Goal: Information Seeking & Learning: Learn about a topic

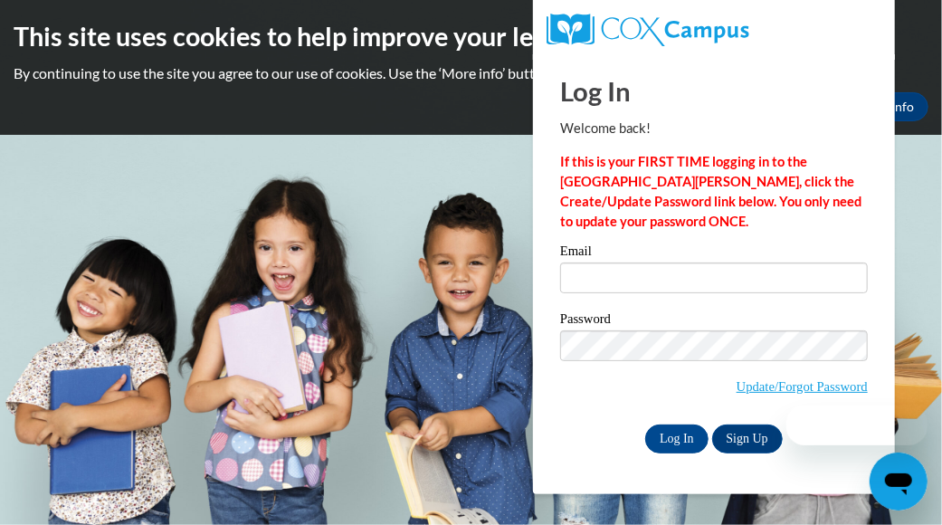
type input "[EMAIL_ADDRESS][DOMAIN_NAME]"
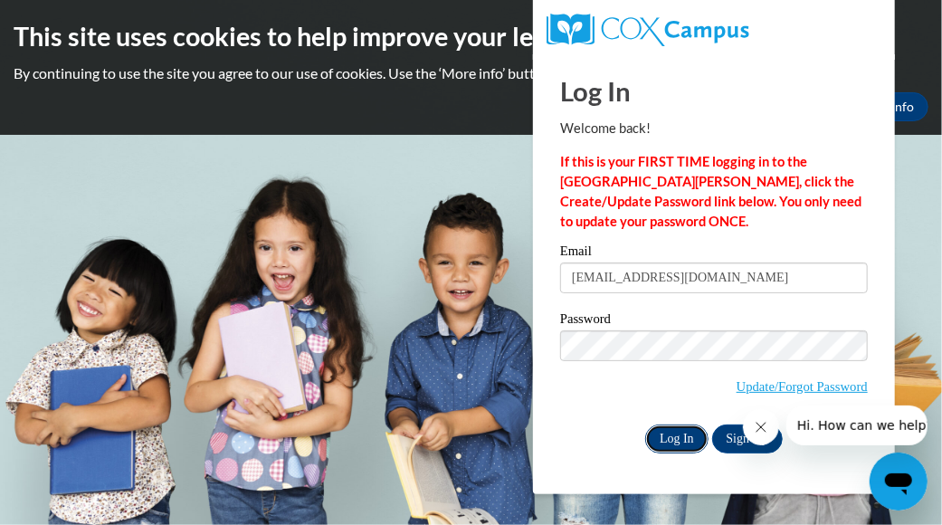
click at [677, 431] on input "Log In" at bounding box center [676, 438] width 63 height 29
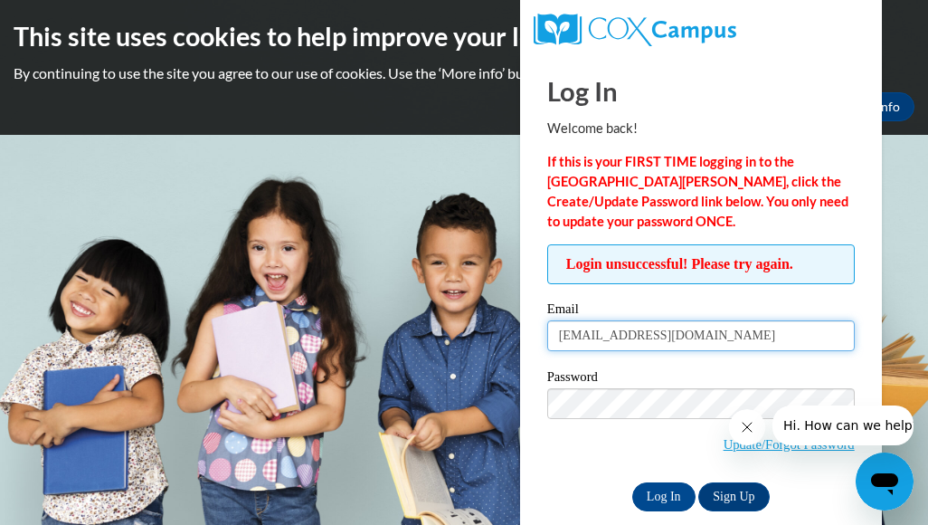
click at [706, 344] on input "[EMAIL_ADDRESS][DOMAIN_NAME]" at bounding box center [701, 335] width 308 height 31
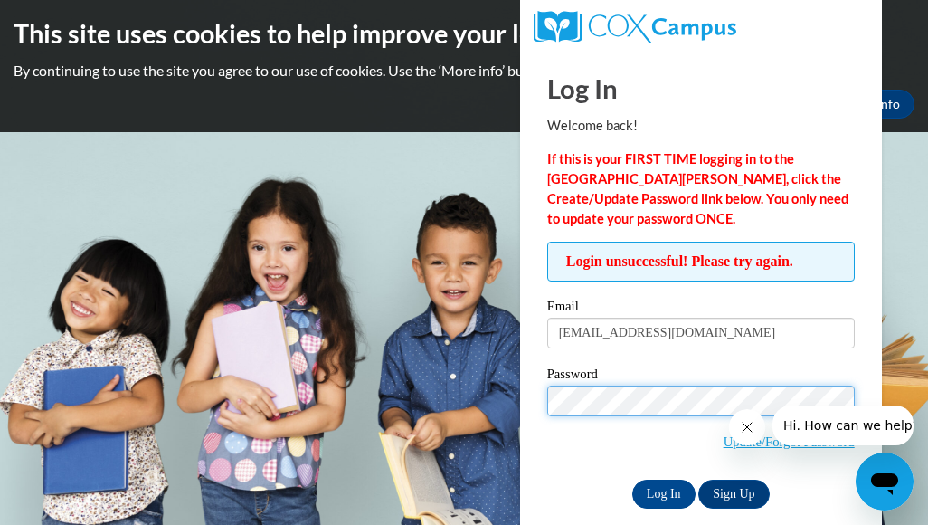
scroll to position [25, 0]
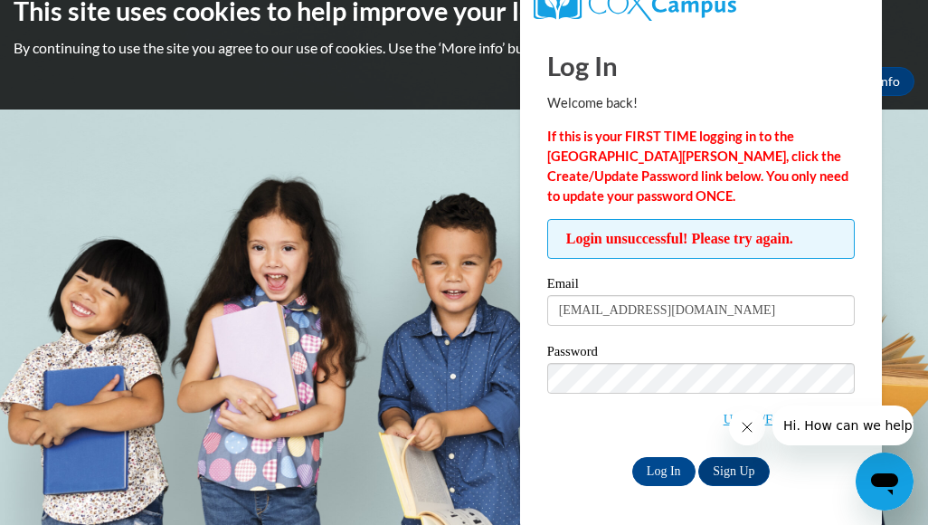
click at [552, 420] on span "Update/Forgot Password" at bounding box center [701, 400] width 308 height 75
click at [736, 427] on button "Close message from company" at bounding box center [746, 427] width 36 height 36
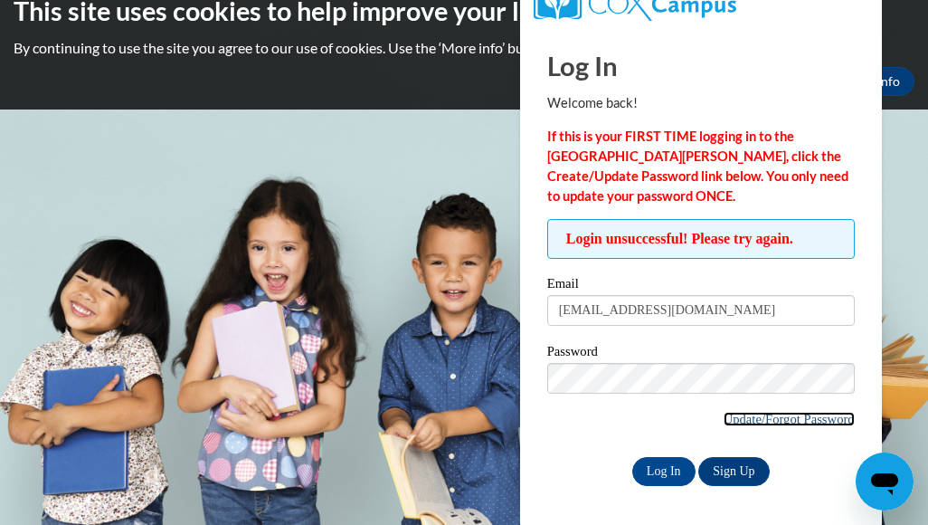
click at [802, 413] on link "Update/Forgot Password" at bounding box center [789, 419] width 131 height 14
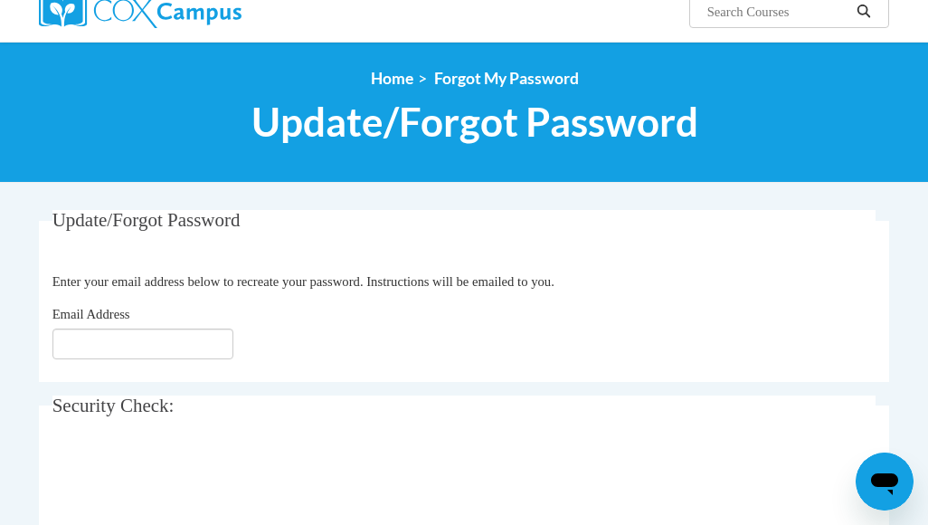
scroll to position [271, 0]
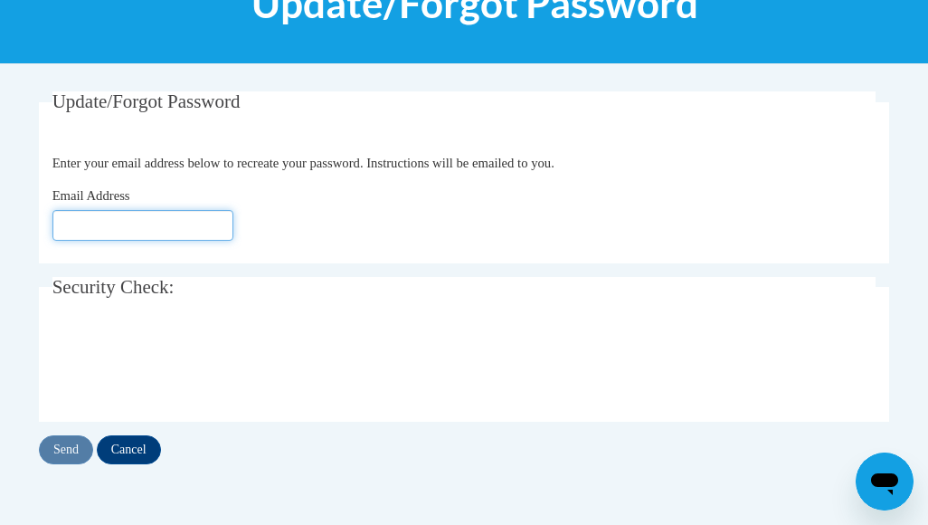
click at [81, 217] on input "Email Address" at bounding box center [142, 225] width 181 height 31
type input "[EMAIL_ADDRESS][DOMAIN_NAME]"
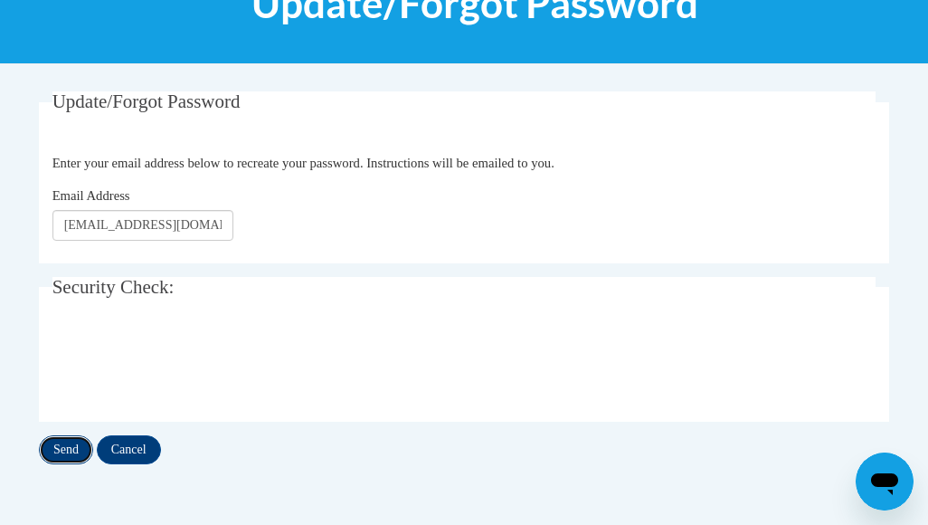
click at [65, 454] on input "Send" at bounding box center [66, 449] width 54 height 29
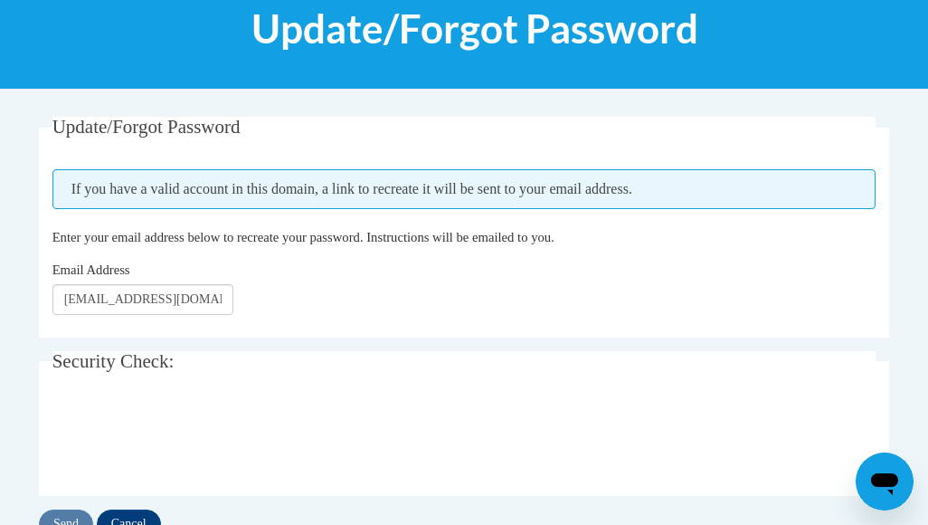
scroll to position [271, 0]
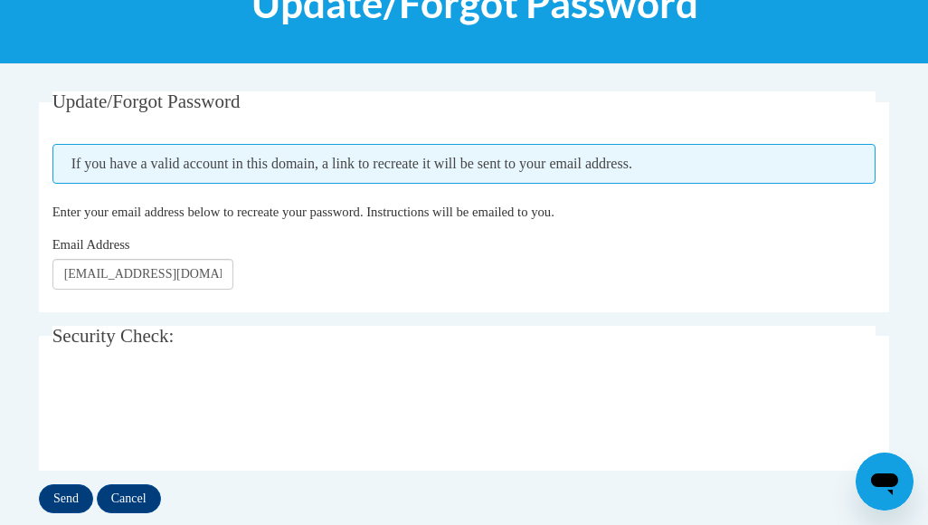
click at [61, 513] on div "Update/Forgot Password Please enter your email address If you have a valid acco…" at bounding box center [463, 320] width 877 height 458
click at [77, 499] on input "Send" at bounding box center [66, 498] width 54 height 29
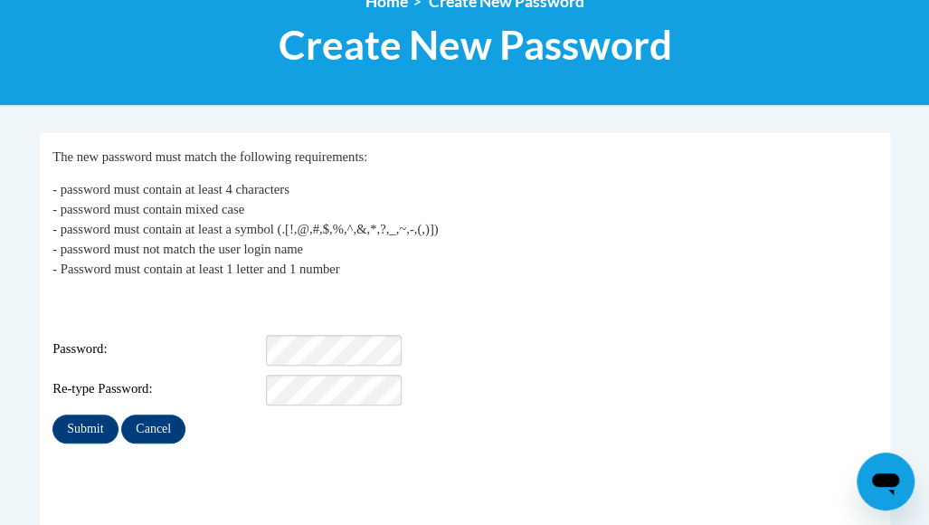
scroll to position [271, 0]
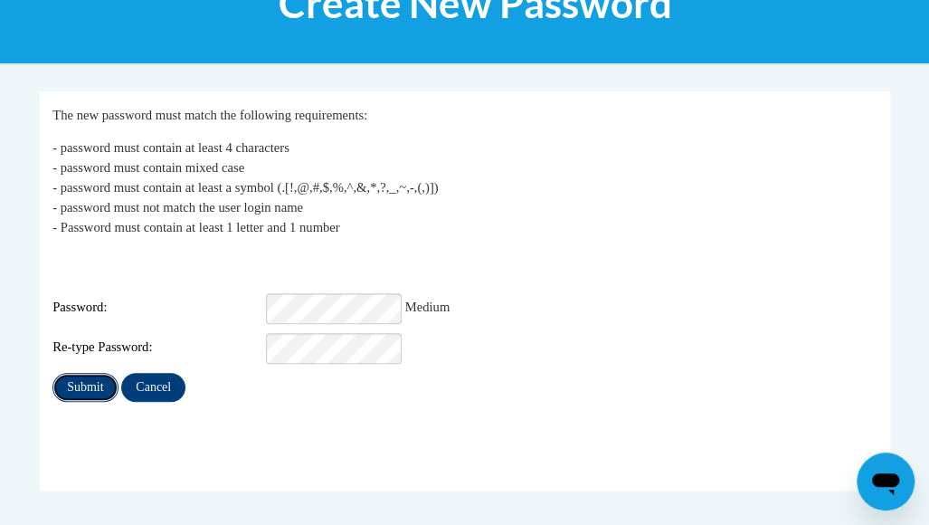
click at [92, 373] on input "Submit" at bounding box center [84, 387] width 65 height 29
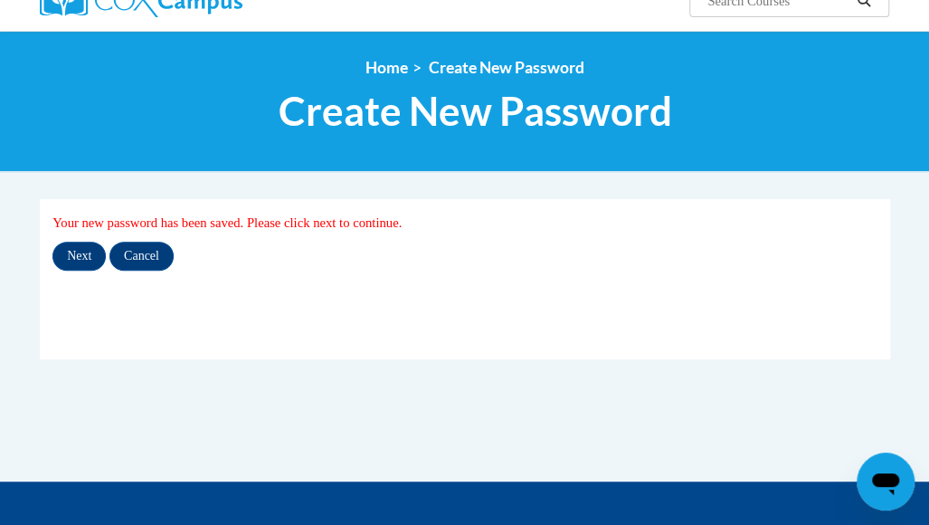
scroll to position [181, 0]
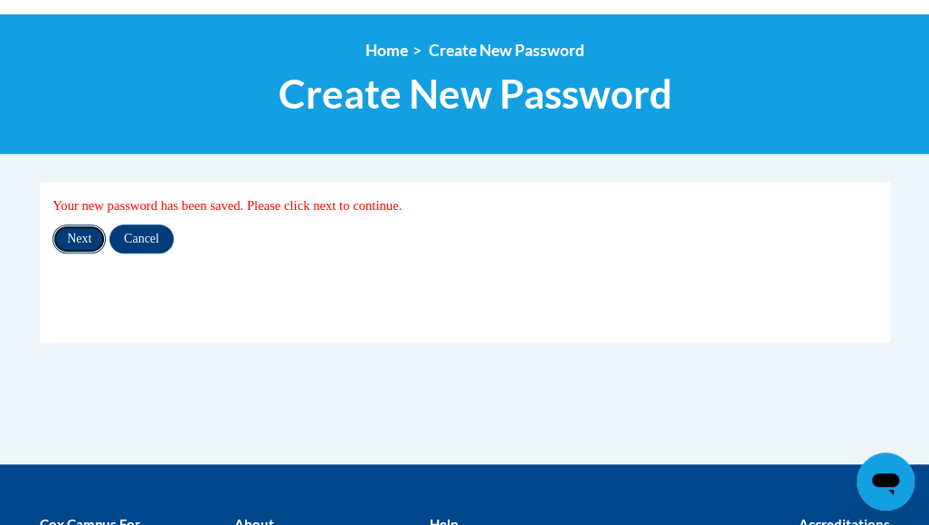
click at [87, 243] on input "Next" at bounding box center [78, 238] width 53 height 29
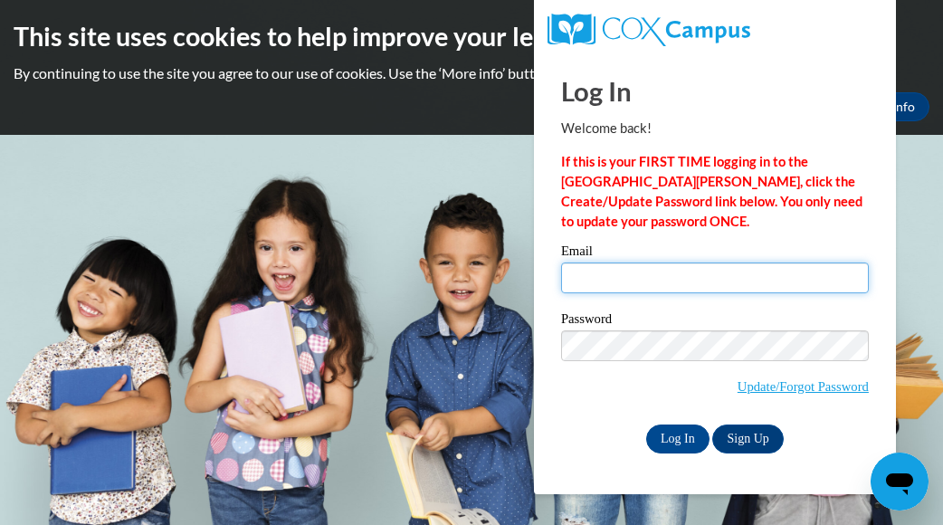
click at [579, 279] on input "Email" at bounding box center [715, 277] width 308 height 31
type input "Kwilder@mvcdc.org"
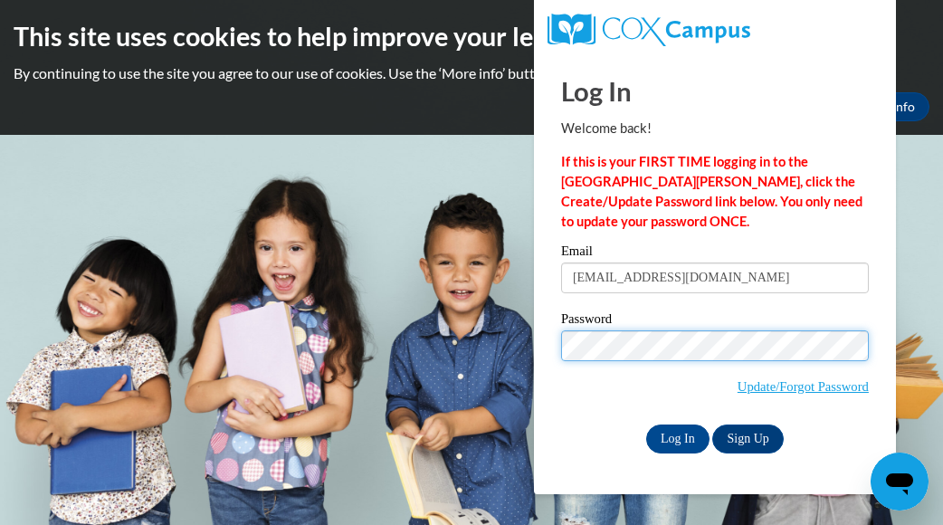
click at [543, 354] on div "Log In Welcome back! If this is your FIRST TIME logging in to the NEW Cox Campu…" at bounding box center [714, 274] width 389 height 440
click at [753, 63] on div "Log In Welcome back! If this is your FIRST TIME logging in to the NEW Cox Campu…" at bounding box center [715, 253] width 308 height 399
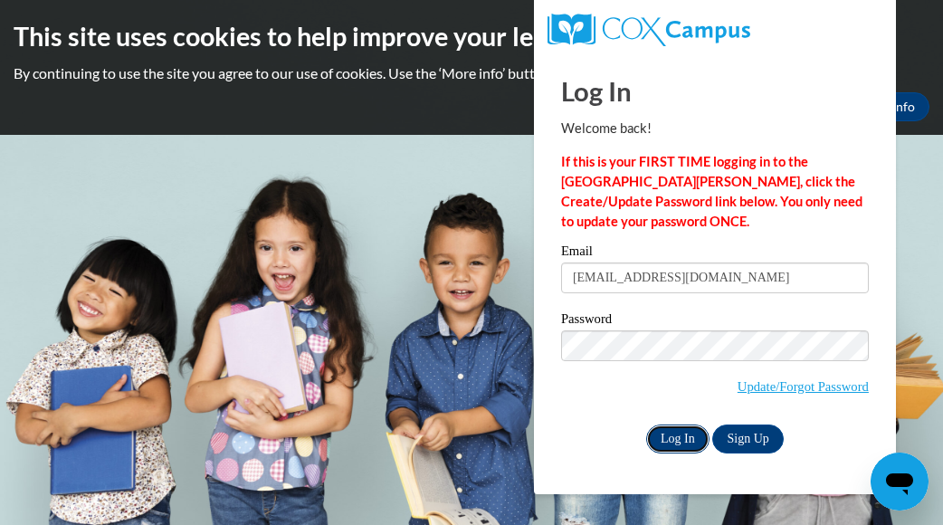
click at [677, 437] on input "Log In" at bounding box center [677, 438] width 63 height 29
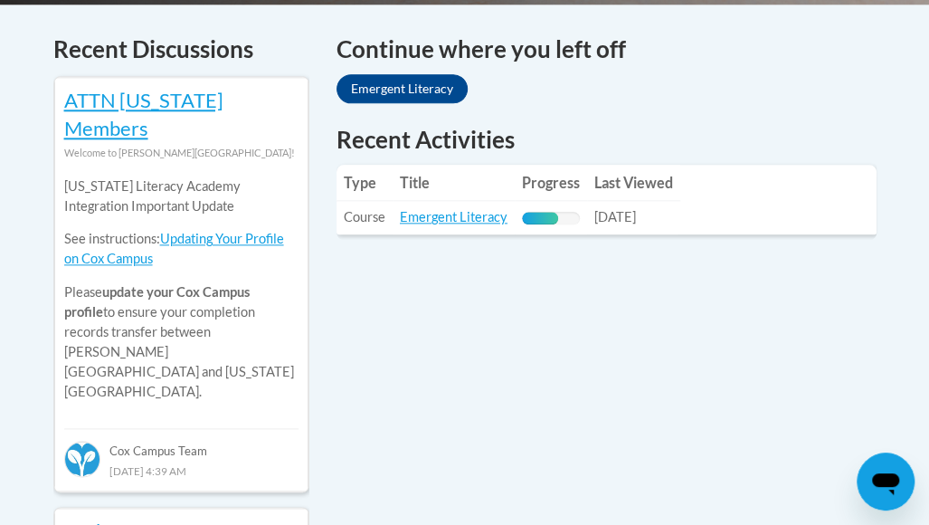
scroll to position [814, 0]
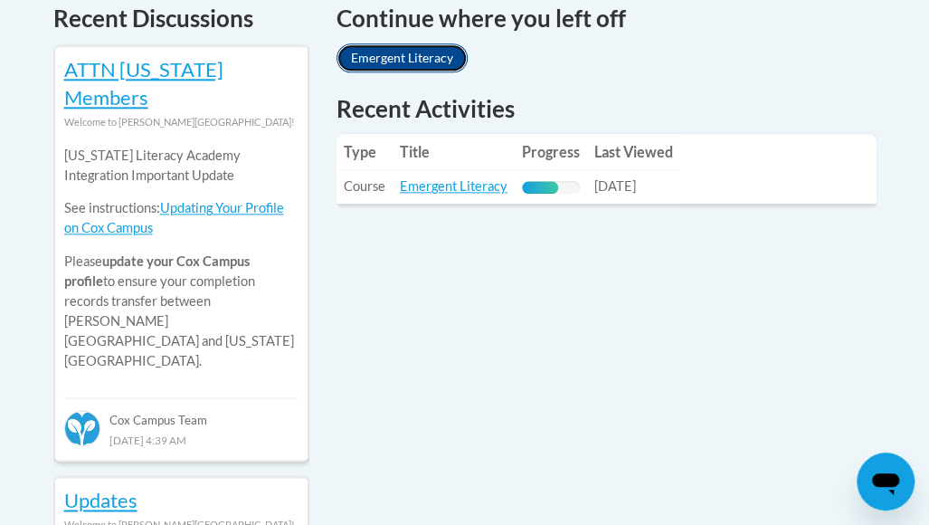
click at [403, 61] on link "Emergent Literacy" at bounding box center [401, 57] width 131 height 29
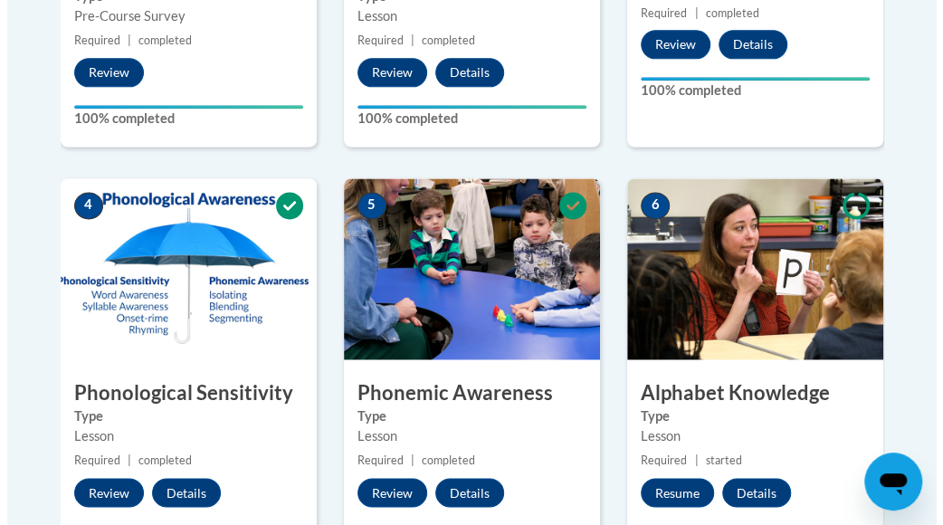
scroll to position [995, 0]
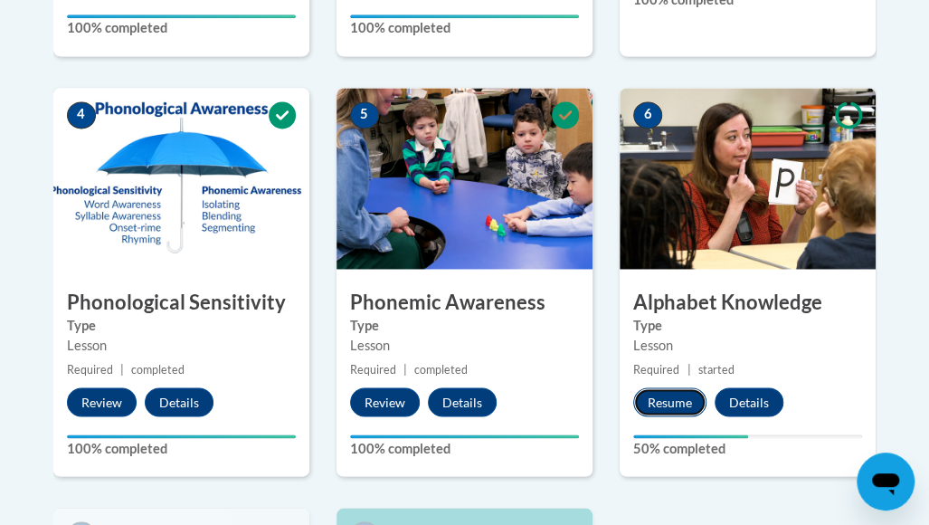
click at [668, 390] on button "Resume" at bounding box center [669, 401] width 73 height 29
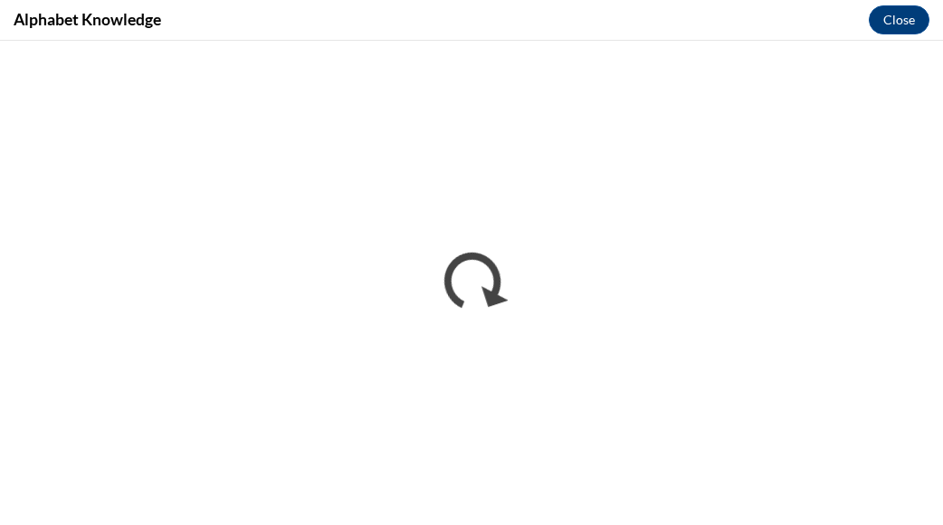
scroll to position [0, 0]
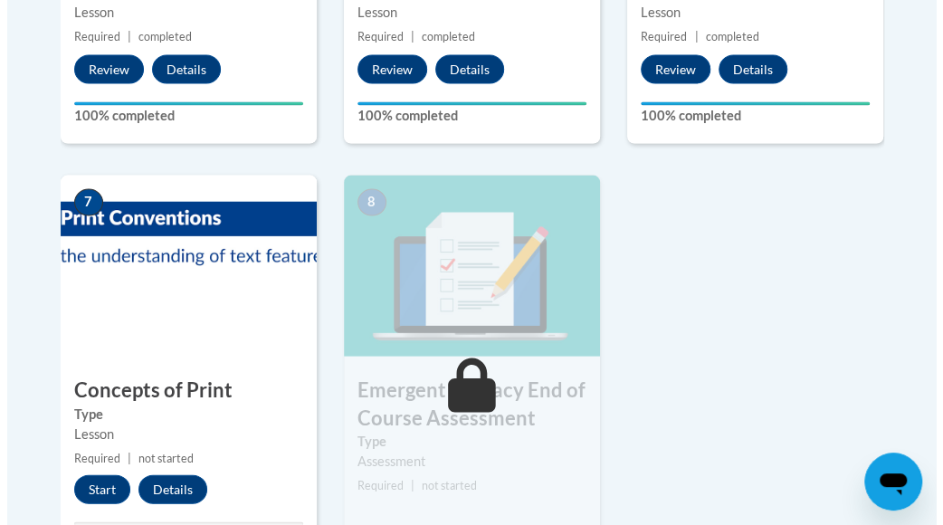
scroll to position [1357, 0]
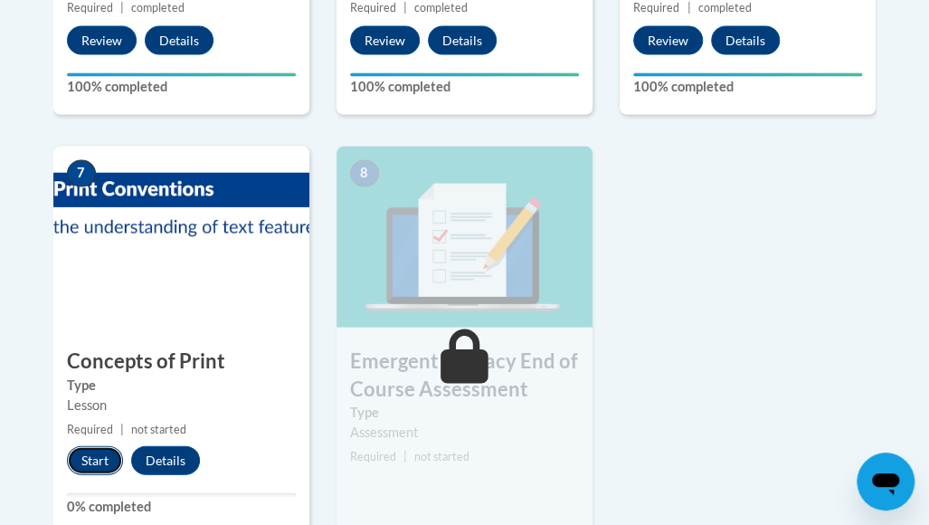
click at [82, 460] on button "Start" at bounding box center [95, 459] width 56 height 29
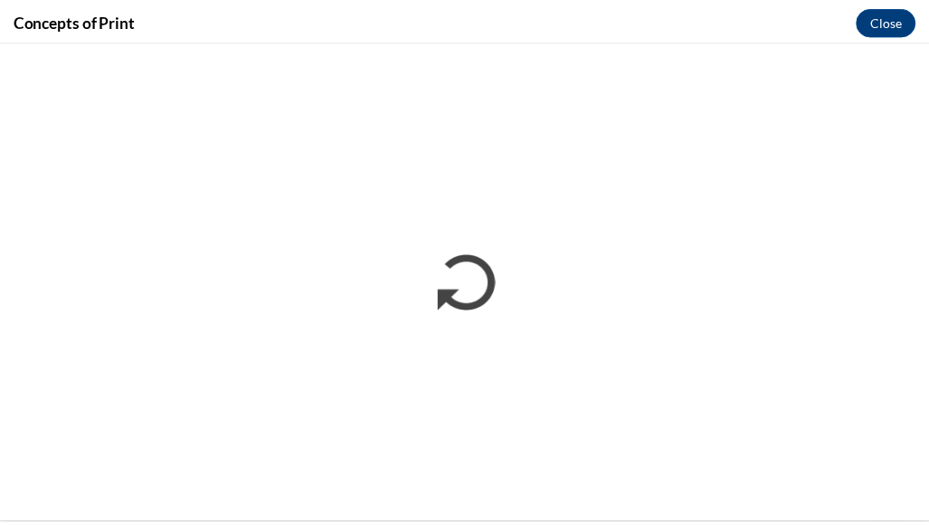
scroll to position [0, 0]
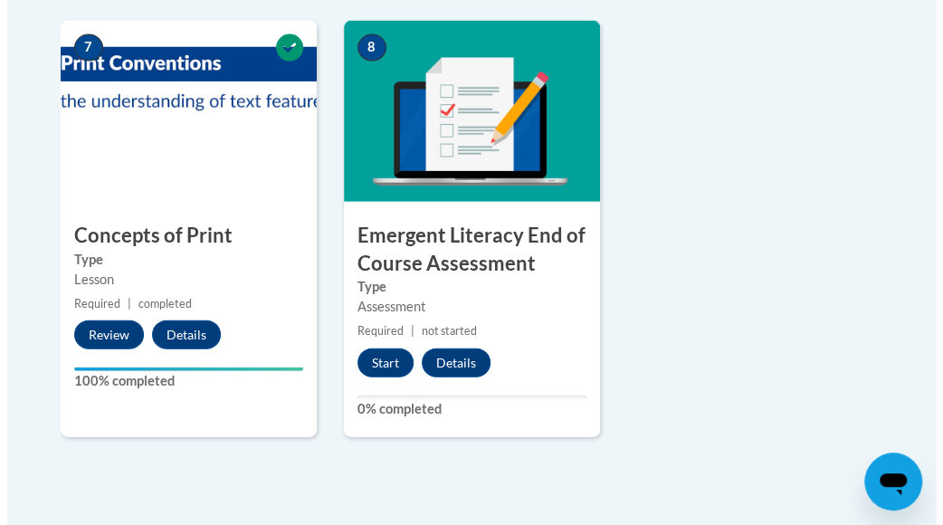
scroll to position [1538, 0]
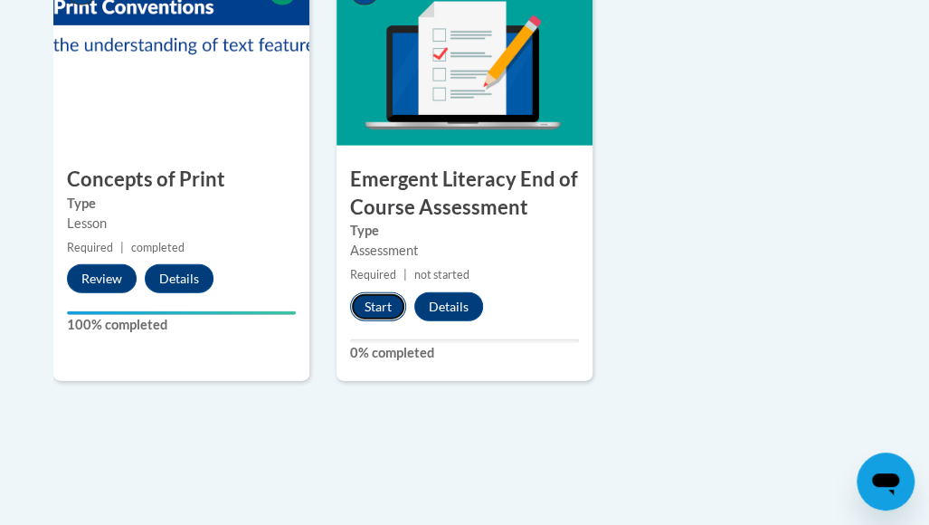
click at [384, 298] on button "Start" at bounding box center [378, 306] width 56 height 29
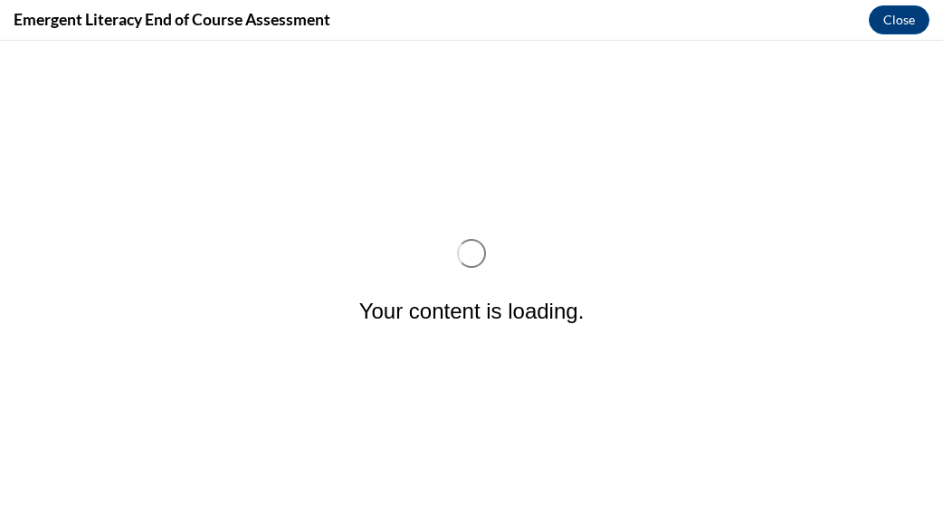
scroll to position [0, 0]
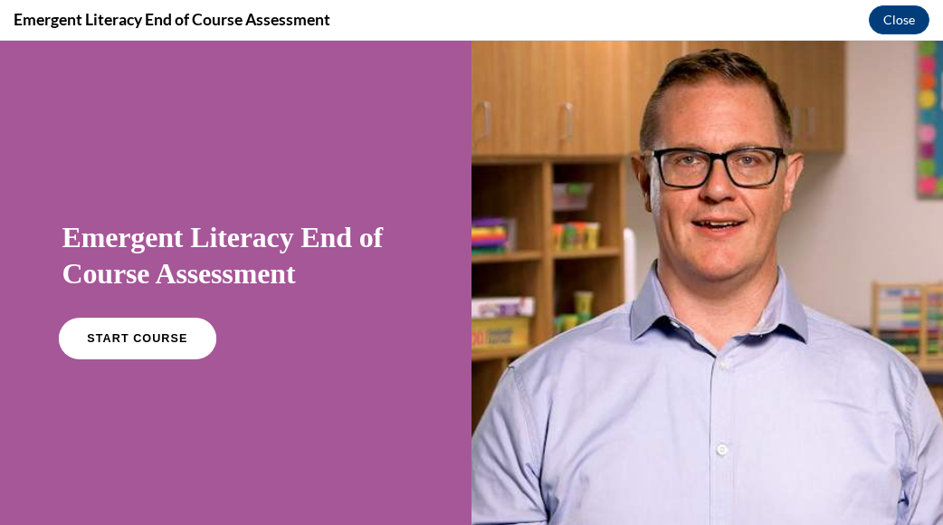
click at [142, 337] on span "START COURSE" at bounding box center [137, 339] width 100 height 14
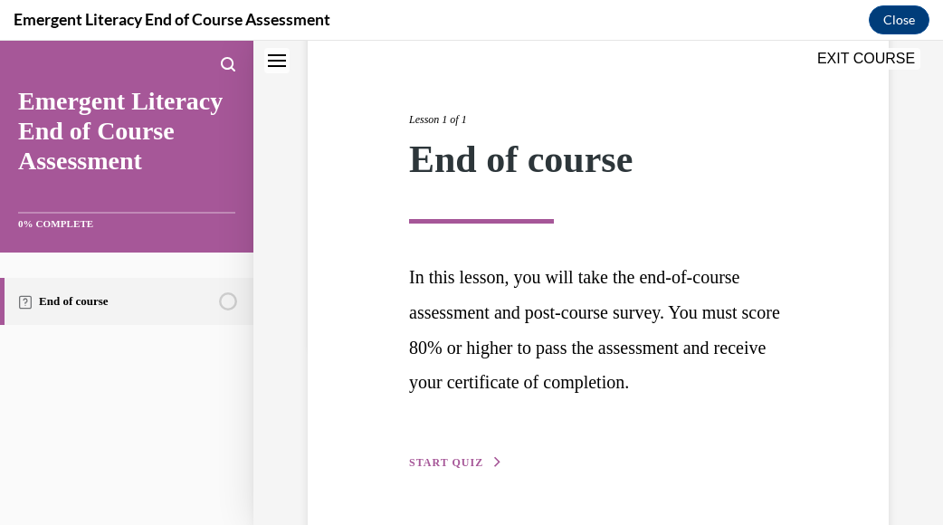
scroll to position [237, 0]
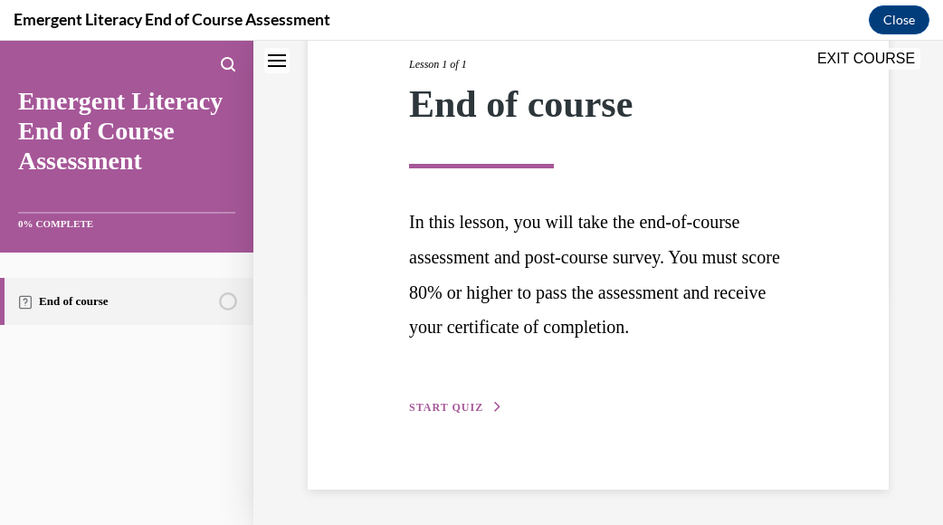
click at [449, 406] on span "START QUIZ" at bounding box center [446, 407] width 74 height 13
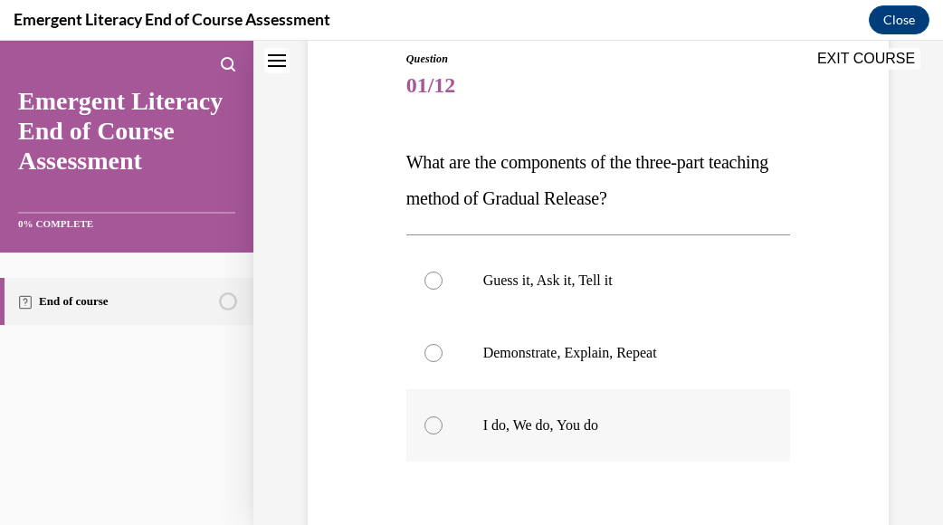
click at [421, 421] on label "I do, We do, You do" at bounding box center [598, 425] width 384 height 72
click at [424, 421] on input "I do, We do, You do" at bounding box center [433, 425] width 18 height 18
radio input "true"
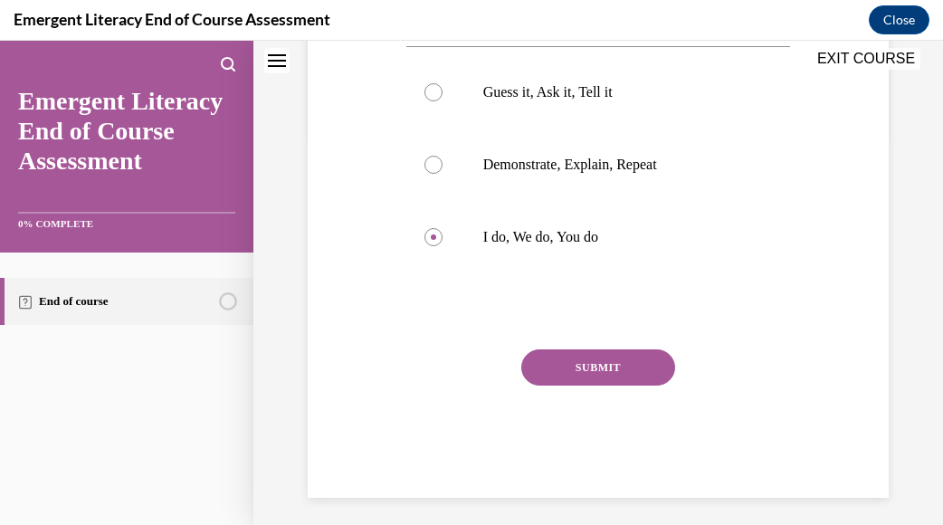
scroll to position [397, 0]
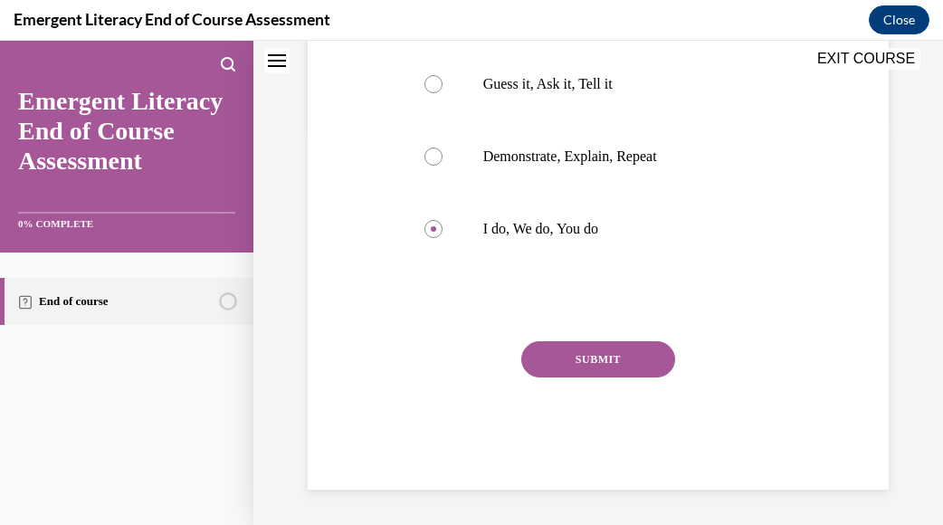
click at [601, 355] on button "SUBMIT" at bounding box center [598, 359] width 154 height 36
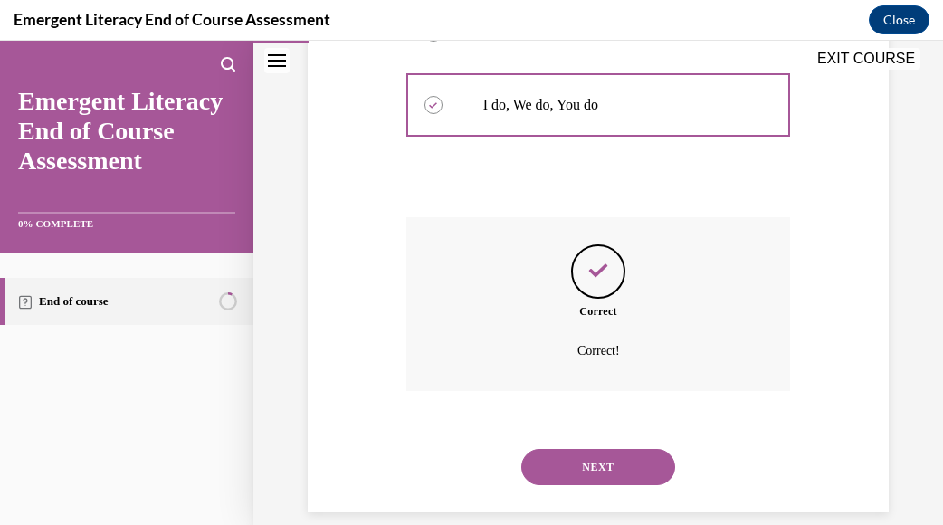
scroll to position [544, 0]
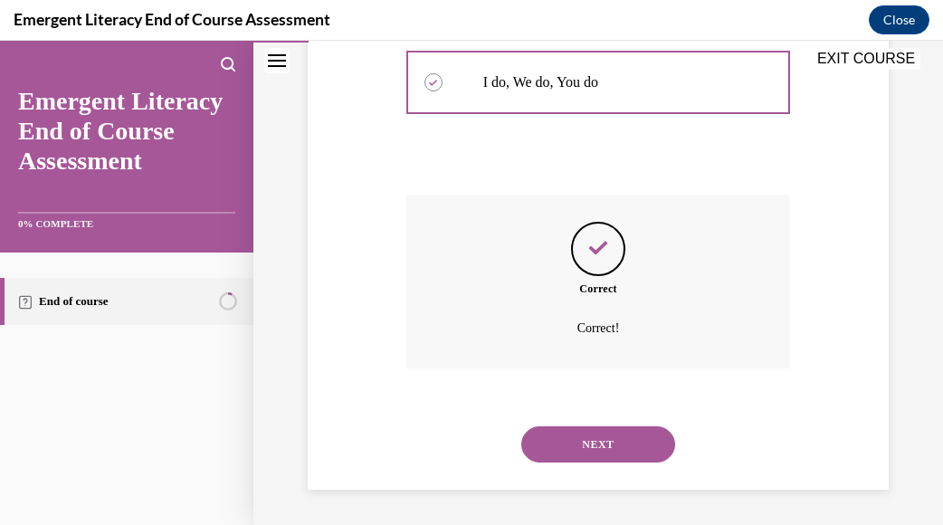
click at [564, 435] on button "NEXT" at bounding box center [598, 444] width 154 height 36
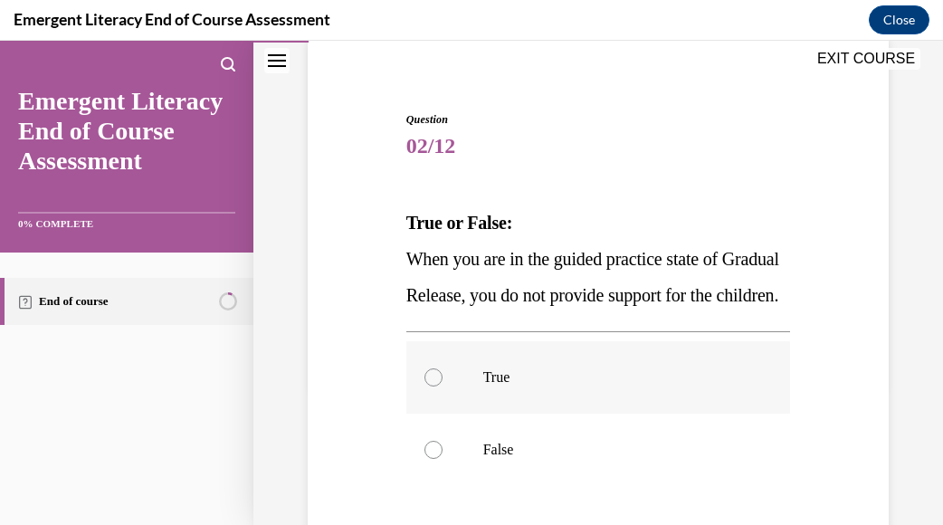
scroll to position [181, 0]
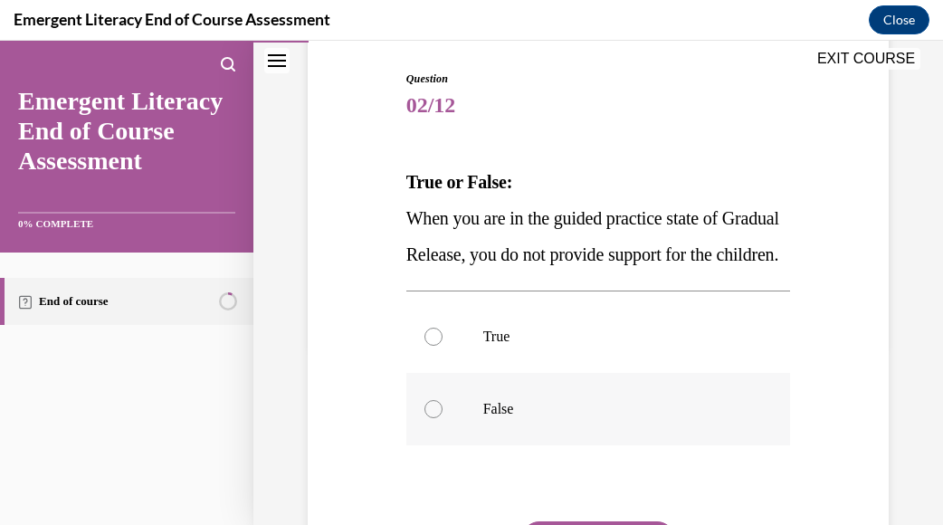
click at [432, 418] on div at bounding box center [433, 409] width 18 height 18
click at [432, 418] on input "False" at bounding box center [433, 409] width 18 height 18
radio input "true"
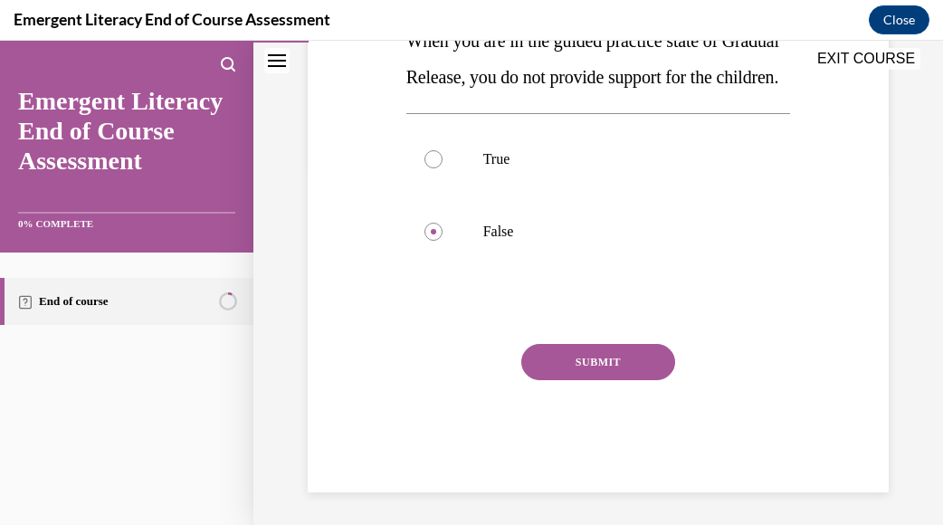
scroll to position [397, 0]
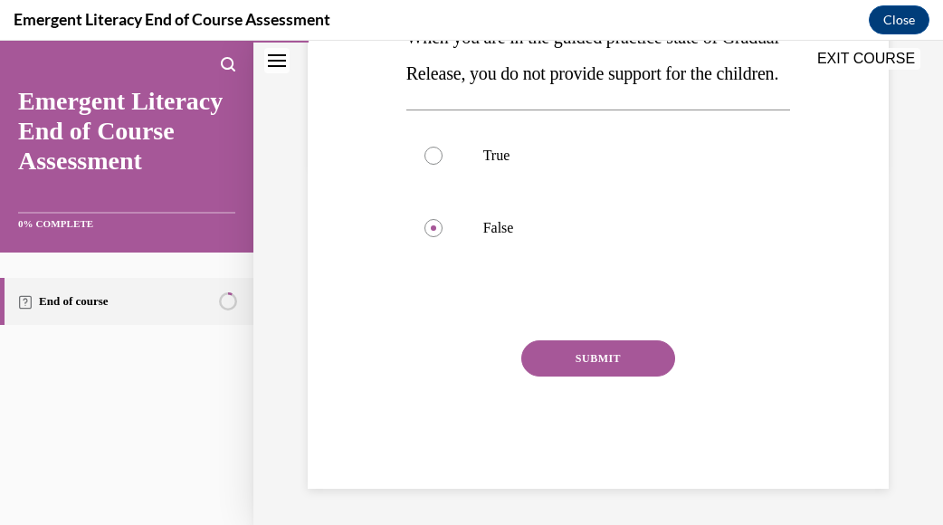
click at [575, 359] on button "SUBMIT" at bounding box center [598, 358] width 154 height 36
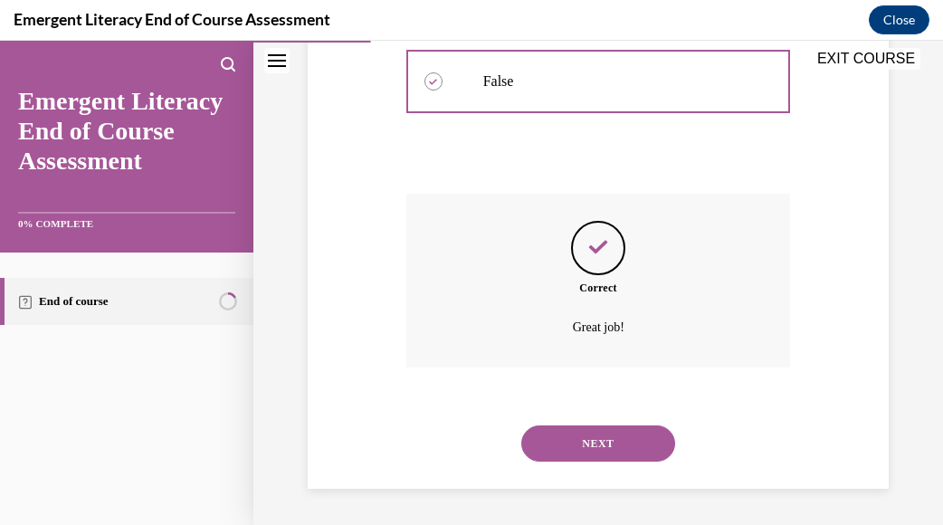
scroll to position [544, 0]
click at [584, 448] on button "NEXT" at bounding box center [598, 443] width 154 height 36
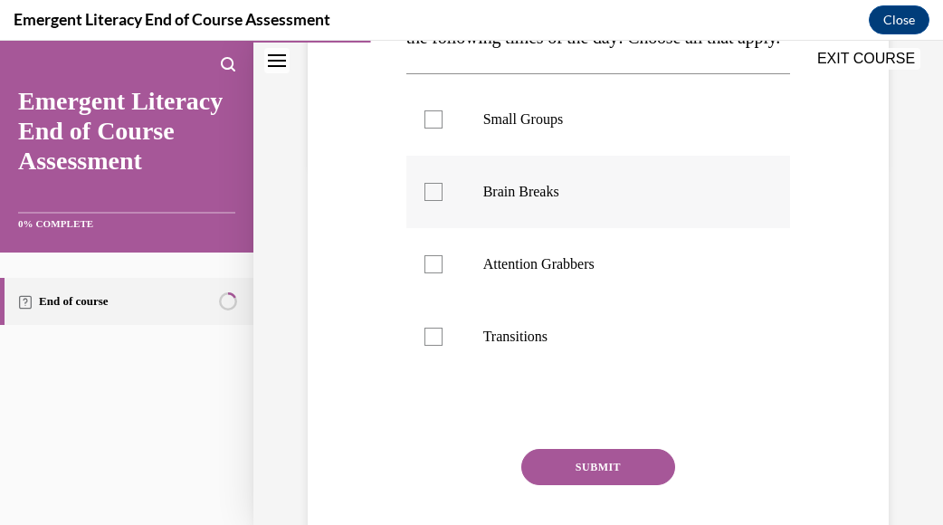
scroll to position [271, 0]
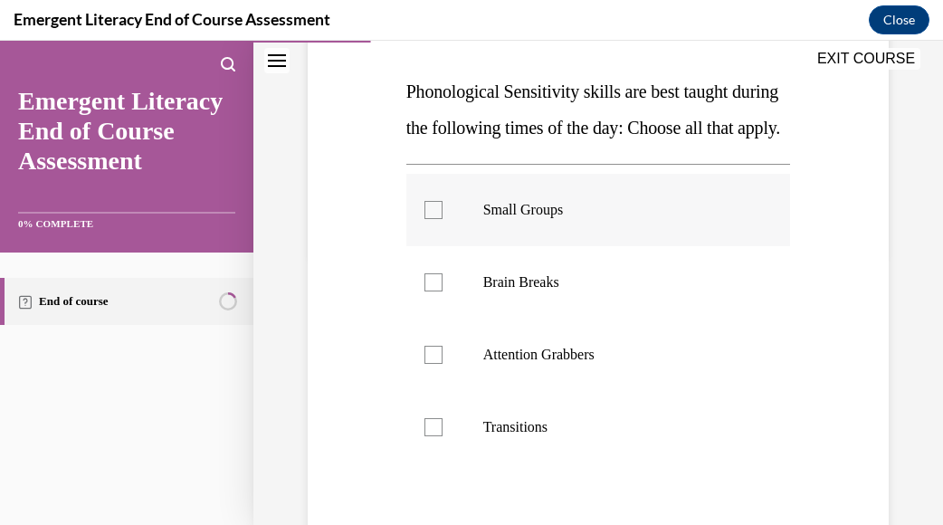
click at [424, 219] on div at bounding box center [433, 210] width 18 height 18
click at [424, 219] on input "Small Groups" at bounding box center [433, 210] width 18 height 18
checkbox input "true"
click at [430, 291] on div at bounding box center [433, 282] width 18 height 18
click at [430, 291] on input "Brain Breaks" at bounding box center [433, 282] width 18 height 18
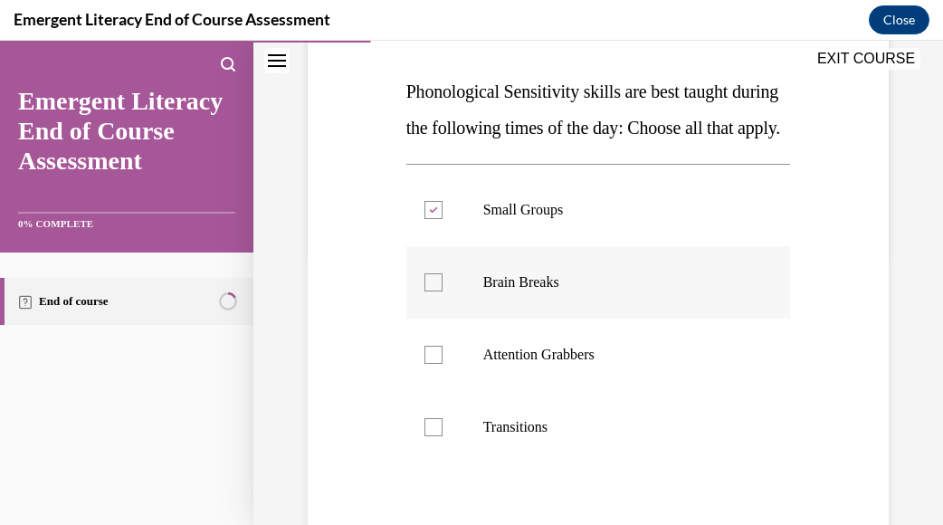
checkbox input "true"
drag, startPoint x: 422, startPoint y: 374, endPoint x: 431, endPoint y: 388, distance: 16.8
click at [425, 379] on label "Attention Grabbers" at bounding box center [598, 354] width 384 height 72
click at [425, 364] on input "Attention Grabbers" at bounding box center [433, 355] width 18 height 18
checkbox input "true"
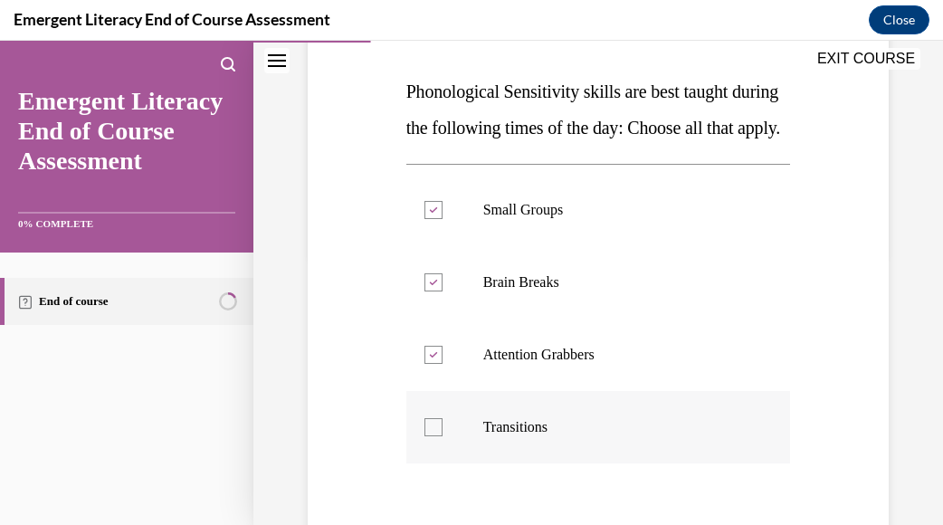
click at [424, 436] on div at bounding box center [433, 427] width 18 height 18
click at [424, 436] on input "Transitions" at bounding box center [433, 427] width 18 height 18
checkbox input "true"
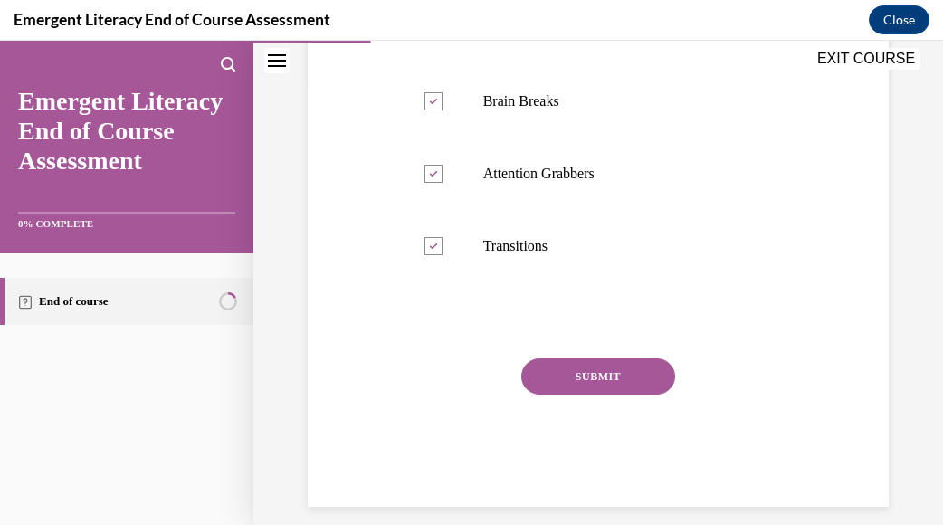
click at [559, 394] on button "SUBMIT" at bounding box center [598, 376] width 154 height 36
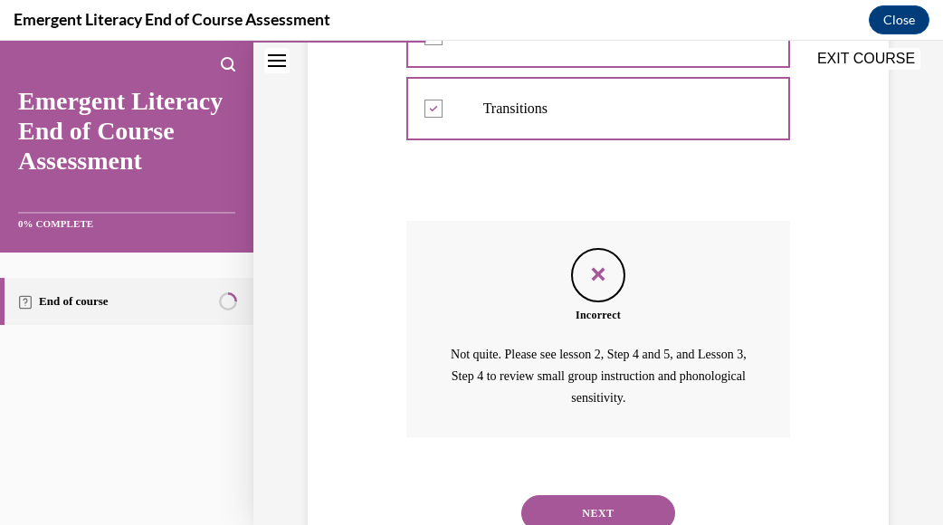
scroll to position [695, 0]
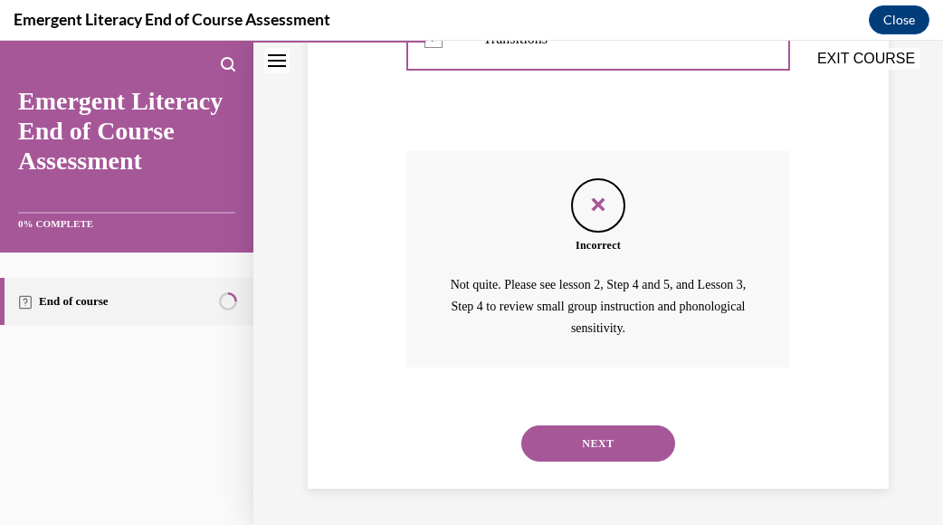
click at [551, 457] on button "NEXT" at bounding box center [598, 443] width 154 height 36
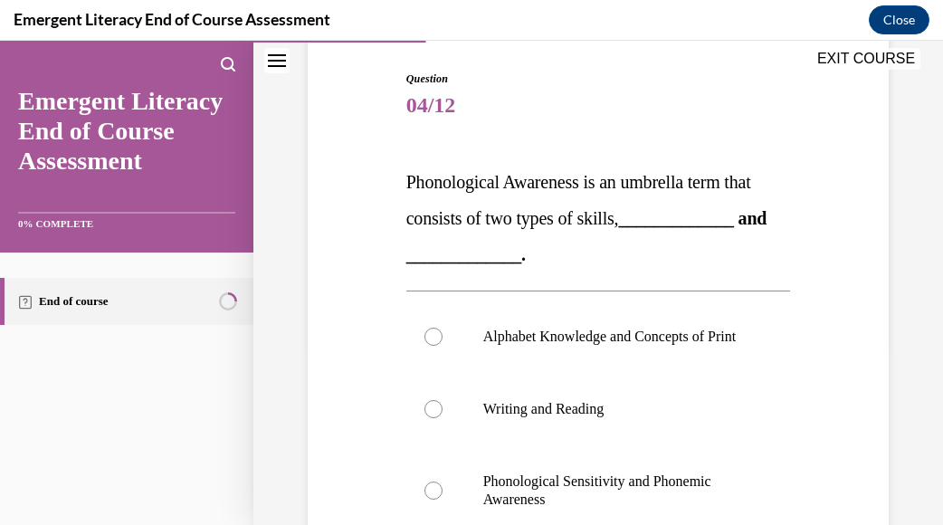
scroll to position [271, 0]
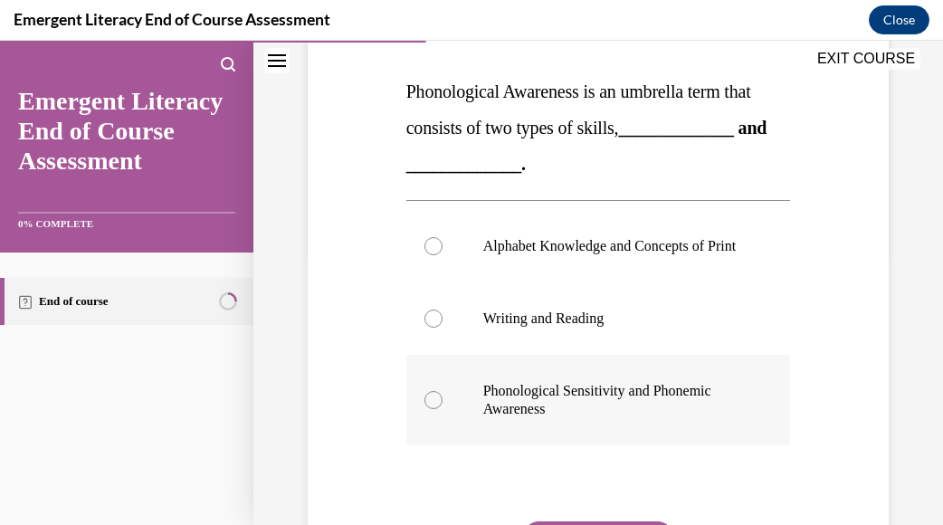
click at [424, 409] on div at bounding box center [433, 400] width 18 height 18
click at [424, 409] on input "Phonological Sensitivity and Phonemic Awareness" at bounding box center [433, 400] width 18 height 18
radio input "true"
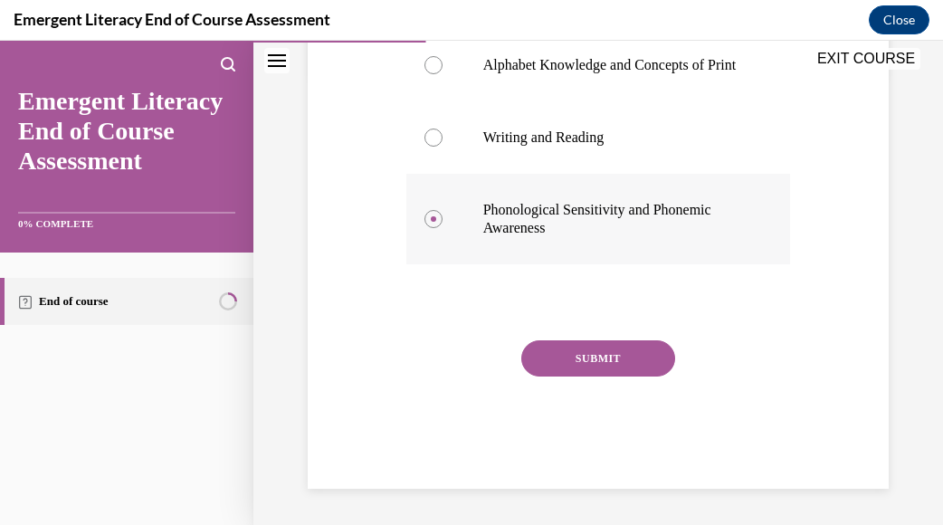
scroll to position [469, 0]
click at [559, 360] on button "SUBMIT" at bounding box center [598, 358] width 154 height 36
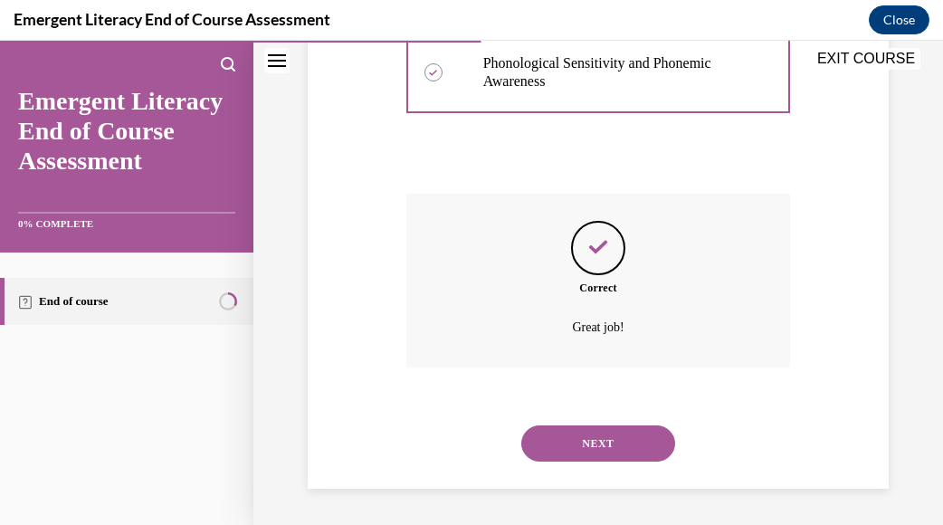
scroll to position [616, 0]
click at [575, 445] on button "NEXT" at bounding box center [598, 443] width 154 height 36
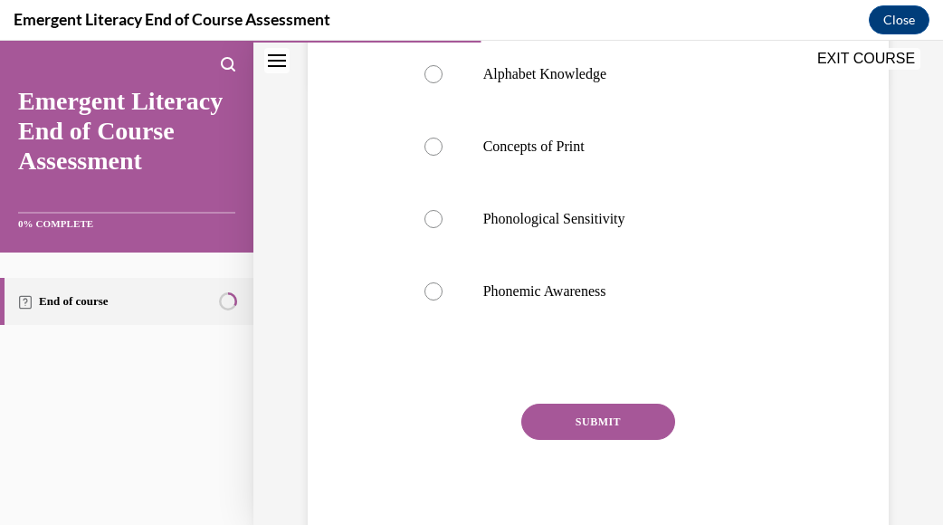
scroll to position [506, 0]
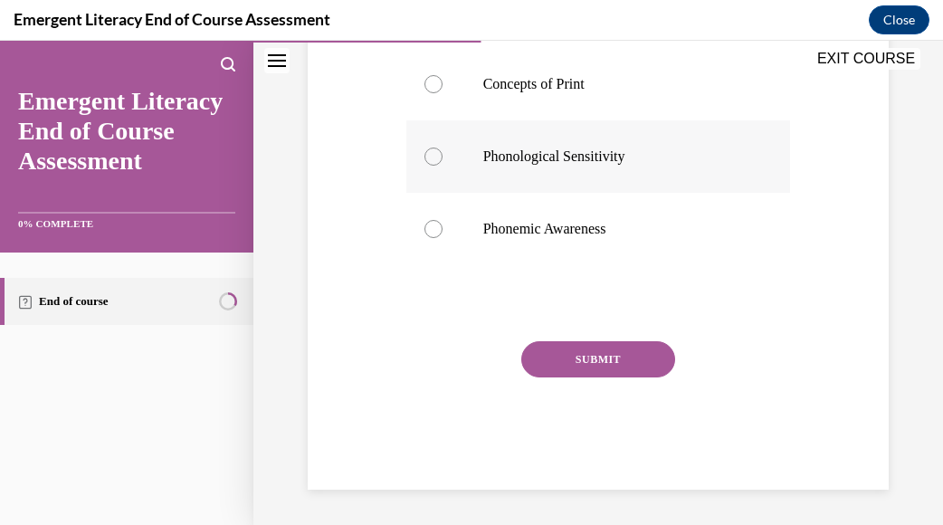
click at [430, 155] on div at bounding box center [433, 156] width 18 height 18
click at [430, 155] on input "Phonological Sensitivity" at bounding box center [433, 156] width 18 height 18
radio input "true"
click at [583, 358] on button "SUBMIT" at bounding box center [598, 359] width 154 height 36
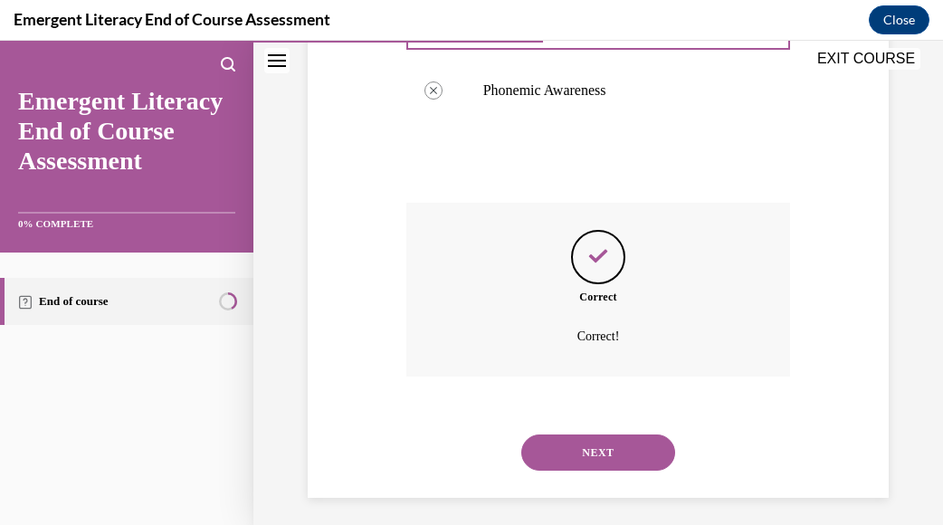
scroll to position [652, 0]
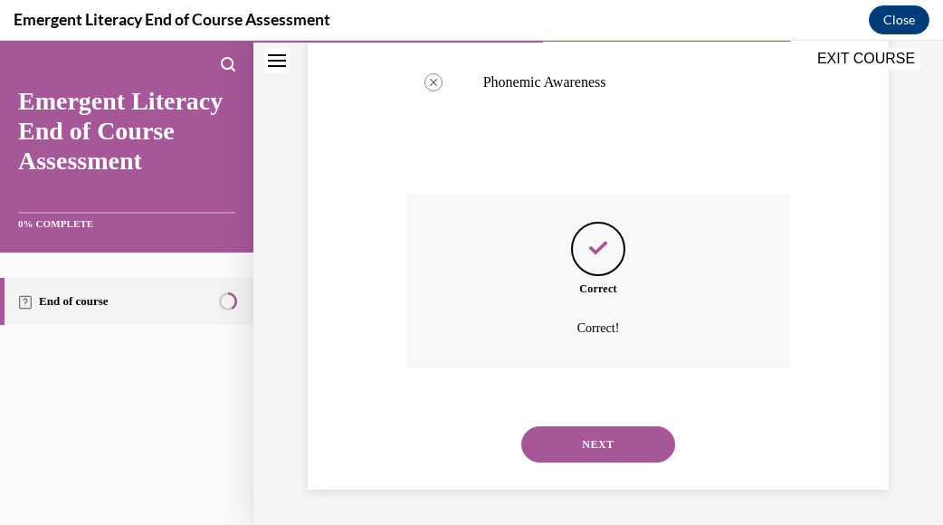
click at [601, 436] on button "NEXT" at bounding box center [598, 444] width 154 height 36
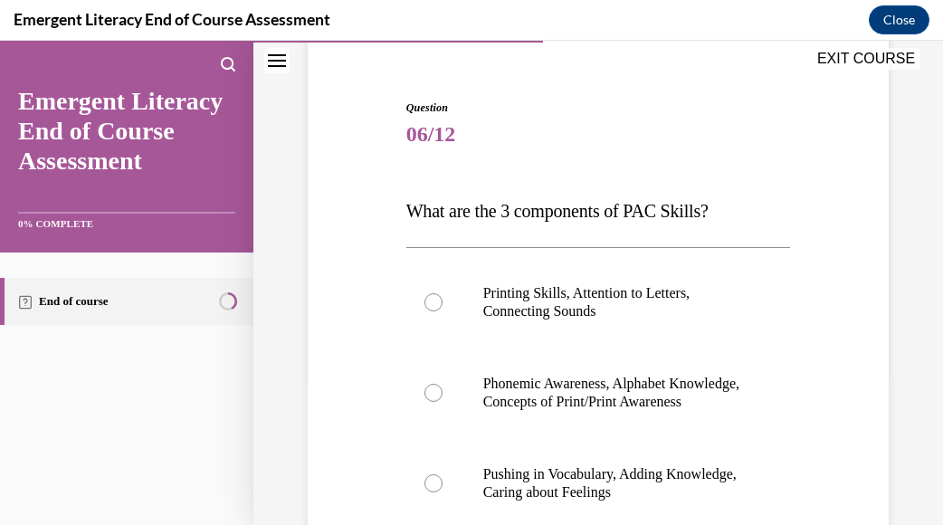
scroll to position [181, 0]
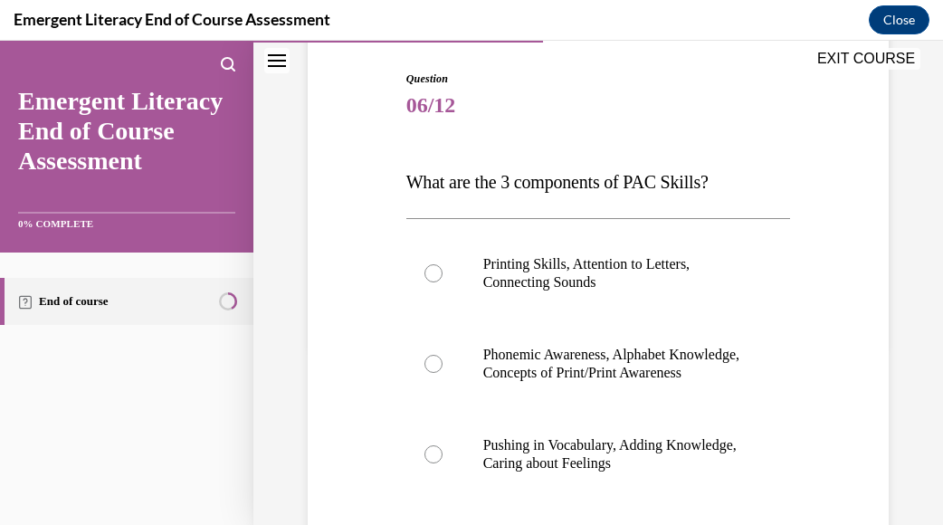
click at [789, 290] on div "Question 06/12 What are the 3 components of PAC Skills? Printing Skills, Attent…" at bounding box center [598, 369] width 590 height 707
click at [424, 373] on div at bounding box center [433, 364] width 18 height 18
click at [424, 373] on input "Phonemic Awareness, Alphabet Knowledge, Concepts of Print/Print Awareness" at bounding box center [433, 364] width 18 height 18
radio input "true"
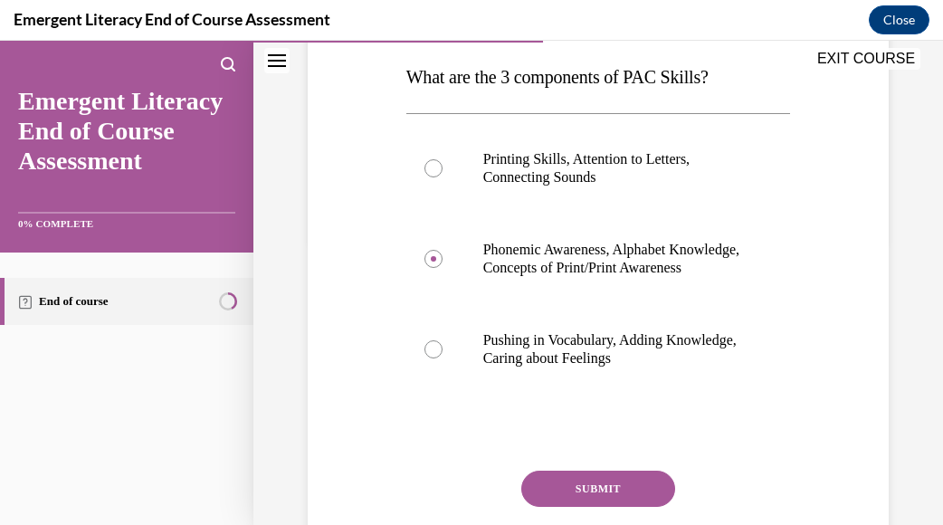
scroll to position [433, 0]
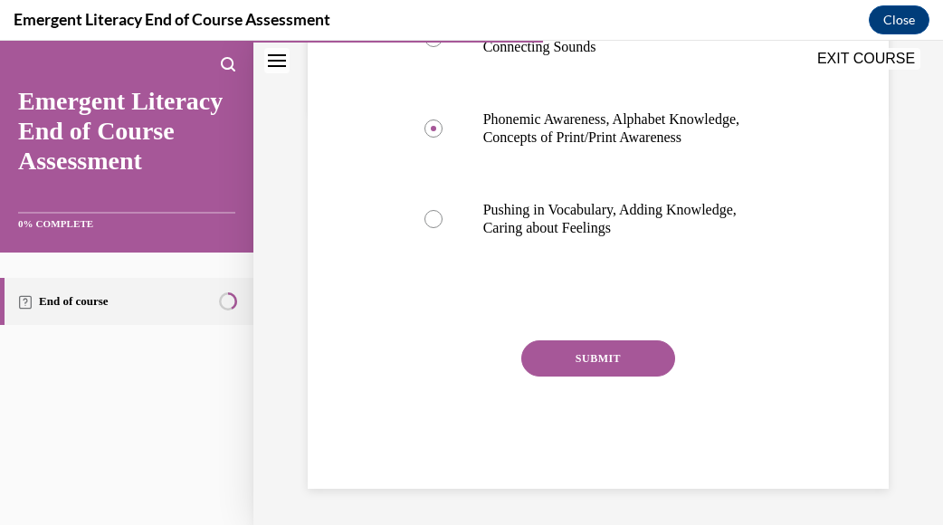
click at [564, 363] on button "SUBMIT" at bounding box center [598, 358] width 154 height 36
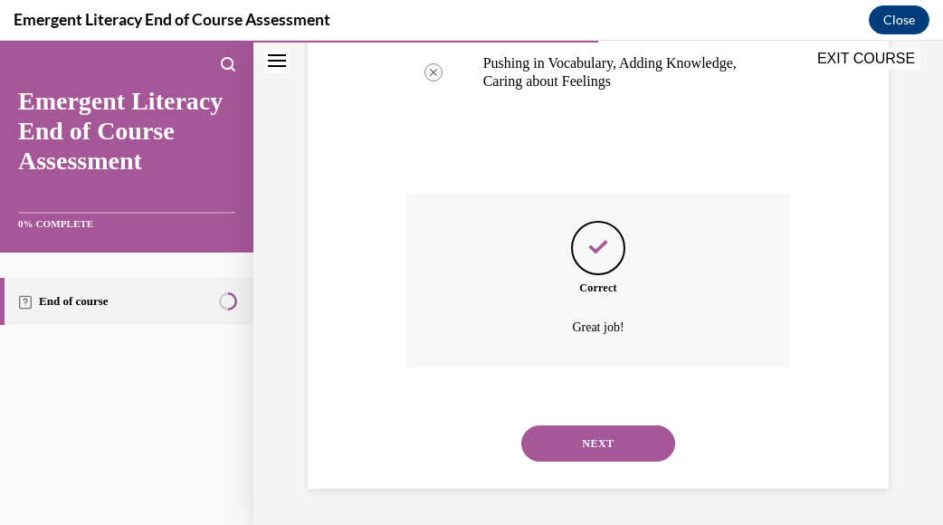
scroll to position [580, 0]
click at [556, 442] on button "NEXT" at bounding box center [598, 443] width 154 height 36
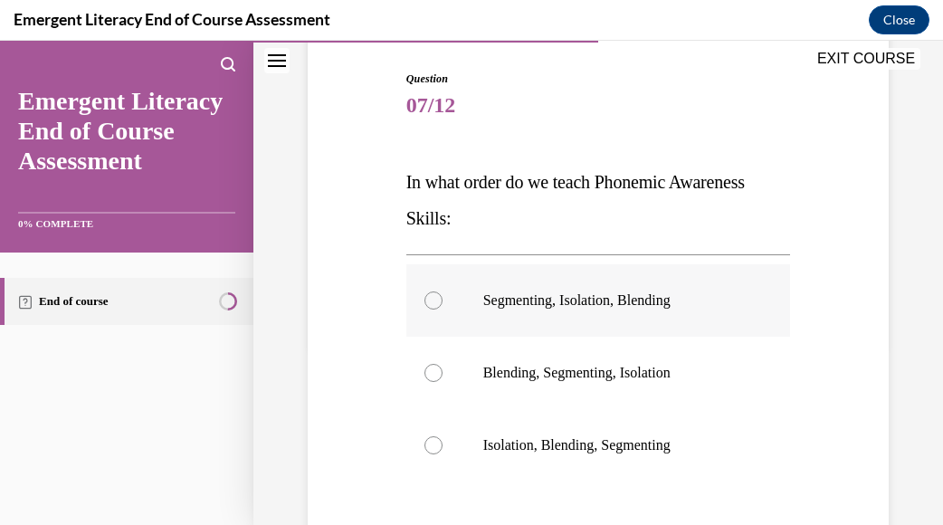
scroll to position [271, 0]
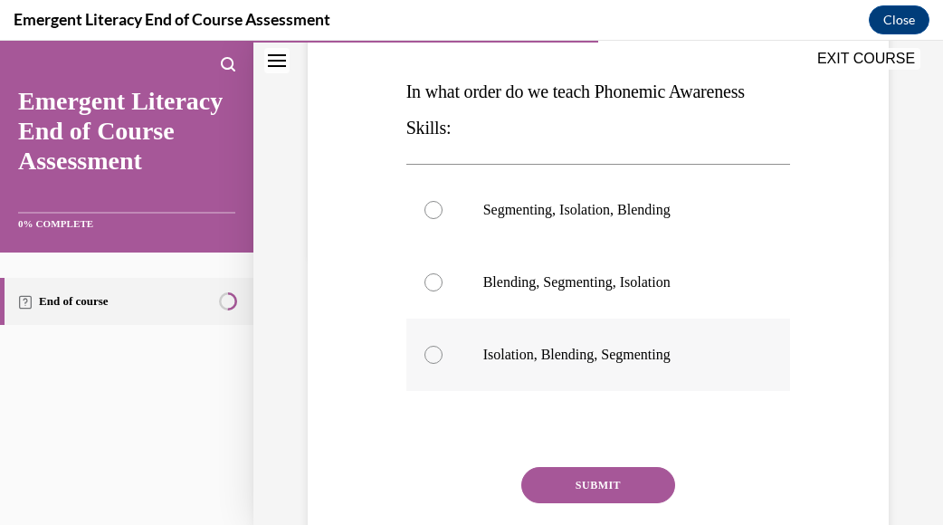
click at [424, 350] on div at bounding box center [433, 355] width 18 height 18
click at [424, 350] on input "Isolation, Blending, Segmenting" at bounding box center [433, 355] width 18 height 18
radio input "true"
click at [557, 478] on button "SUBMIT" at bounding box center [598, 485] width 154 height 36
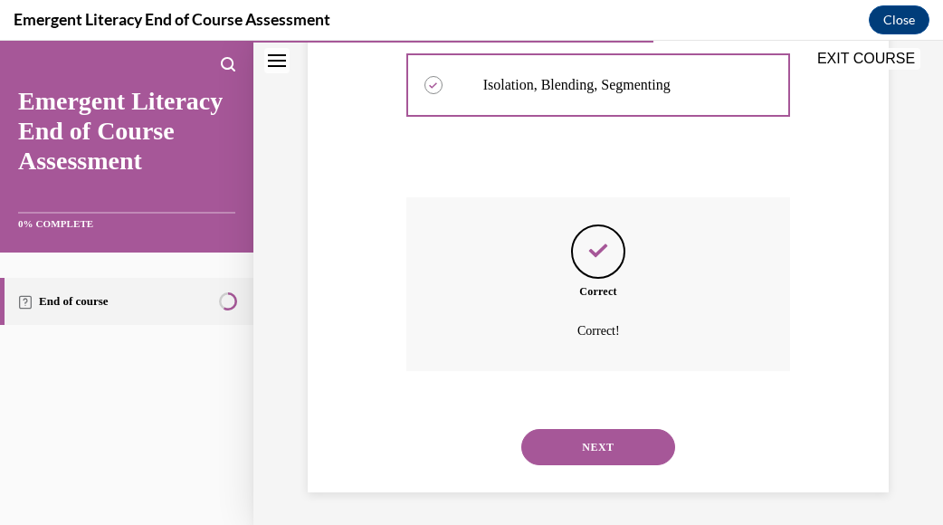
scroll to position [544, 0]
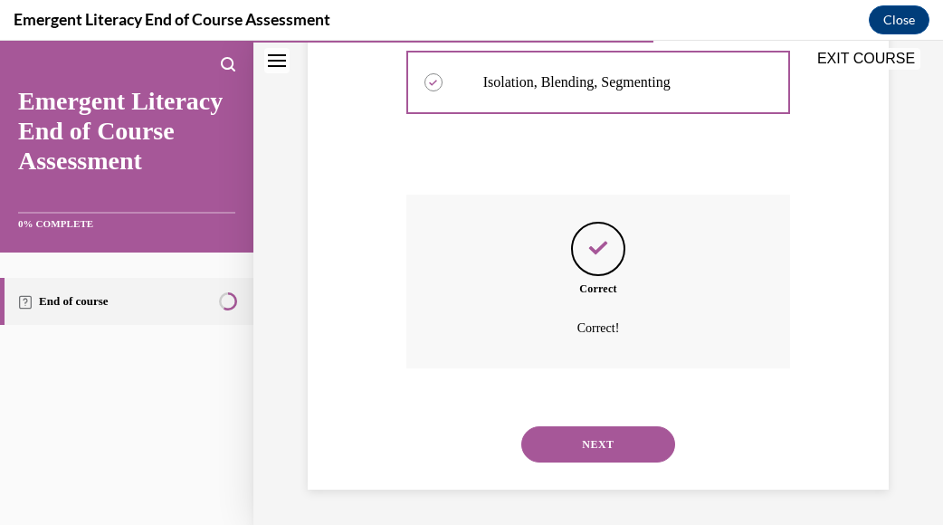
click at [558, 457] on button "NEXT" at bounding box center [598, 444] width 154 height 36
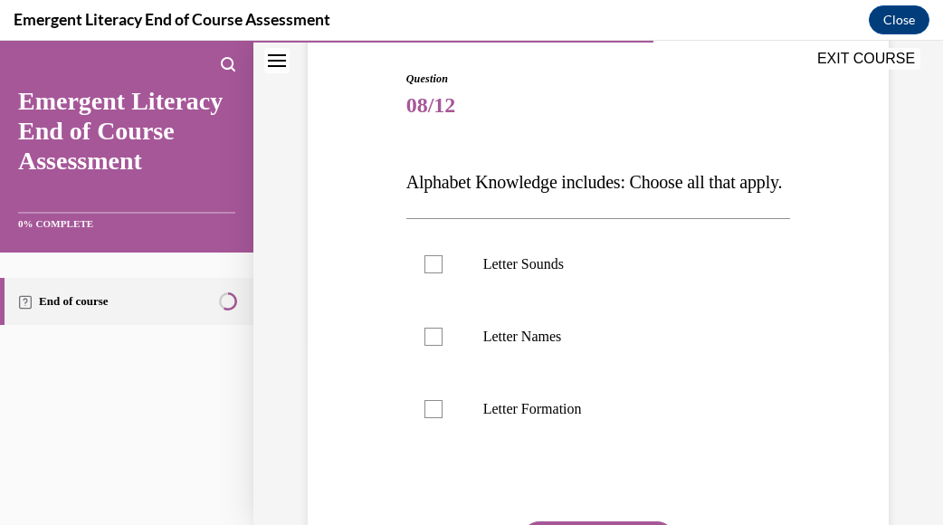
scroll to position [271, 0]
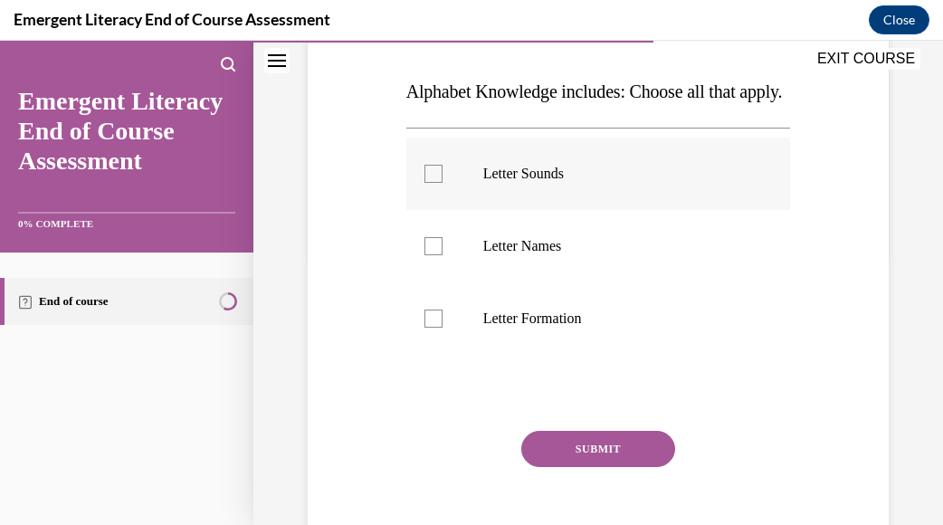
click at [427, 183] on div at bounding box center [433, 174] width 18 height 18
click at [427, 183] on input "Letter Sounds" at bounding box center [433, 174] width 18 height 18
checkbox input "true"
click at [424, 255] on div at bounding box center [433, 246] width 18 height 18
click at [424, 255] on input "Letter Names" at bounding box center [433, 246] width 18 height 18
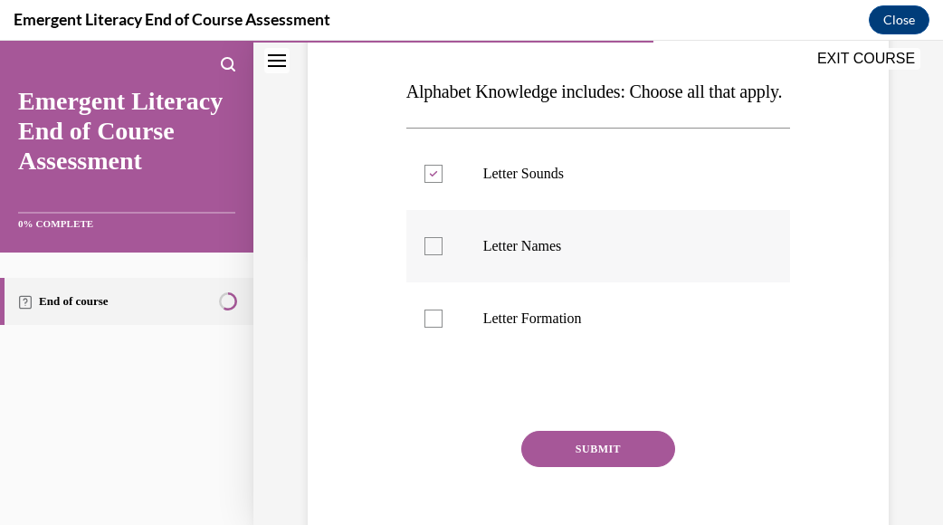
checkbox input "true"
click at [427, 327] on div at bounding box center [433, 318] width 18 height 18
click at [427, 327] on input "Letter Formation" at bounding box center [433, 318] width 18 height 18
checkbox input "true"
click at [608, 467] on button "SUBMIT" at bounding box center [598, 449] width 154 height 36
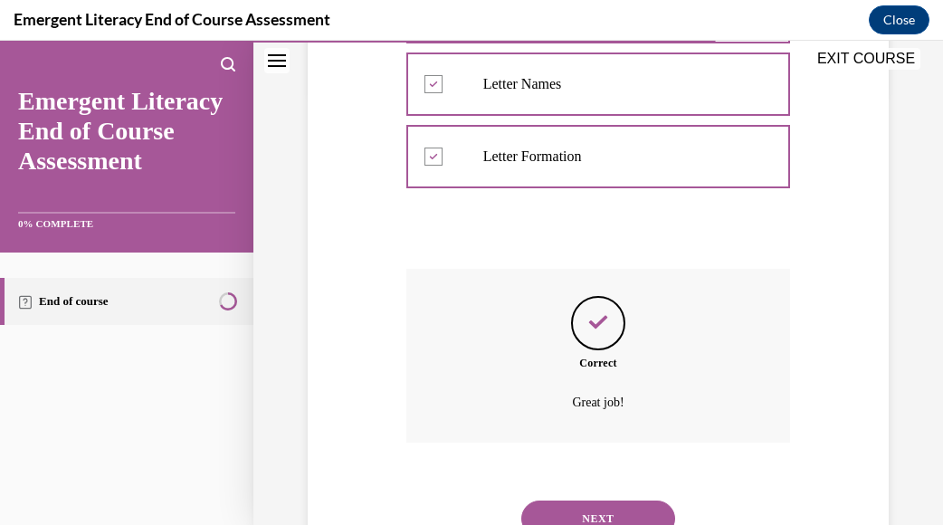
scroll to position [544, 0]
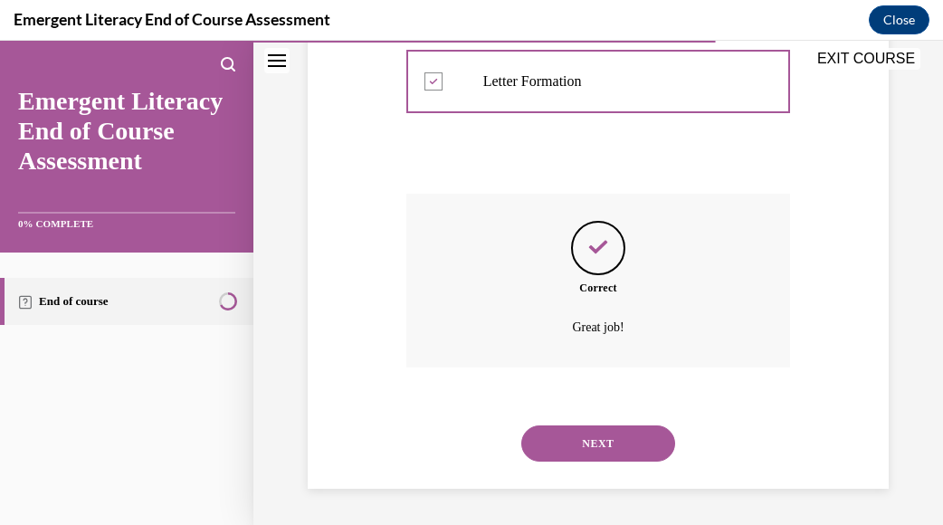
click at [564, 446] on button "NEXT" at bounding box center [598, 443] width 154 height 36
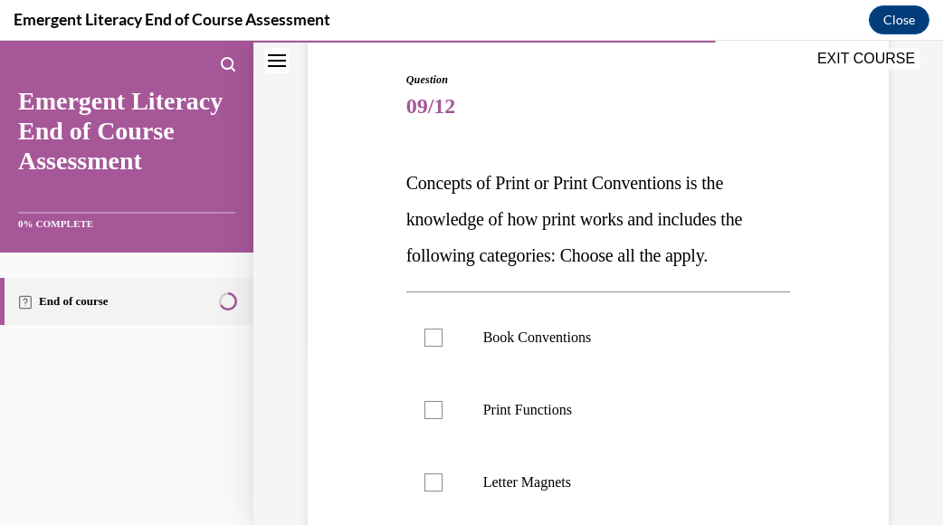
scroll to position [181, 0]
click at [436, 403] on div at bounding box center [433, 409] width 18 height 18
click at [436, 403] on input "Print Functions" at bounding box center [433, 409] width 18 height 18
checkbox input "true"
click at [429, 336] on div at bounding box center [433, 336] width 18 height 18
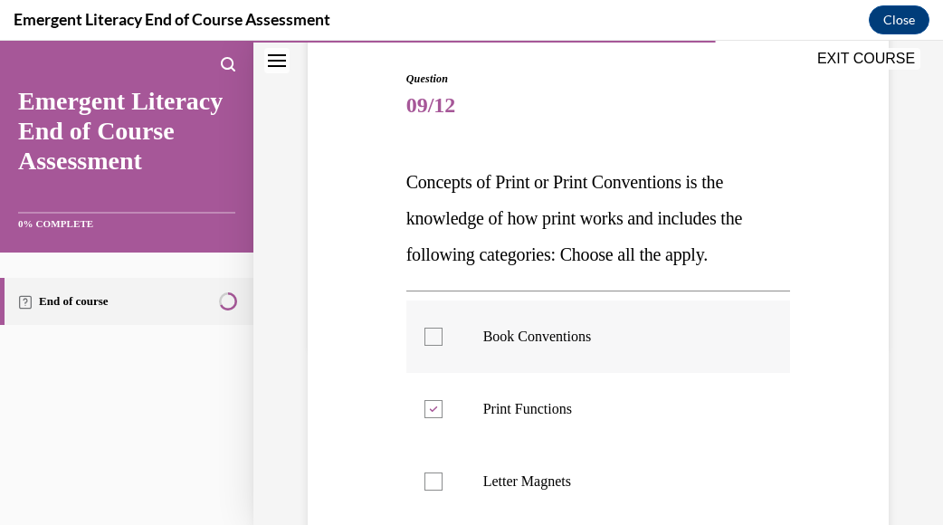
click at [429, 336] on input "Book Conventions" at bounding box center [433, 336] width 18 height 18
checkbox input "true"
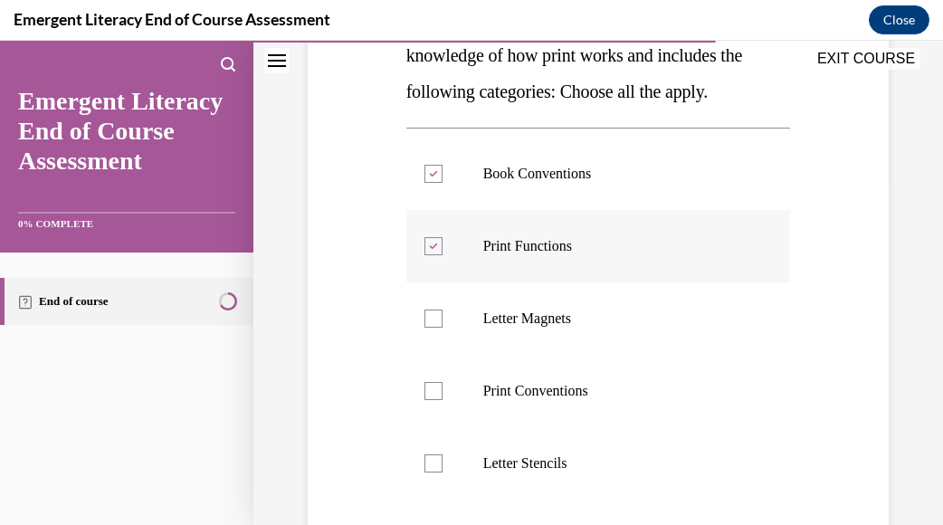
scroll to position [362, 0]
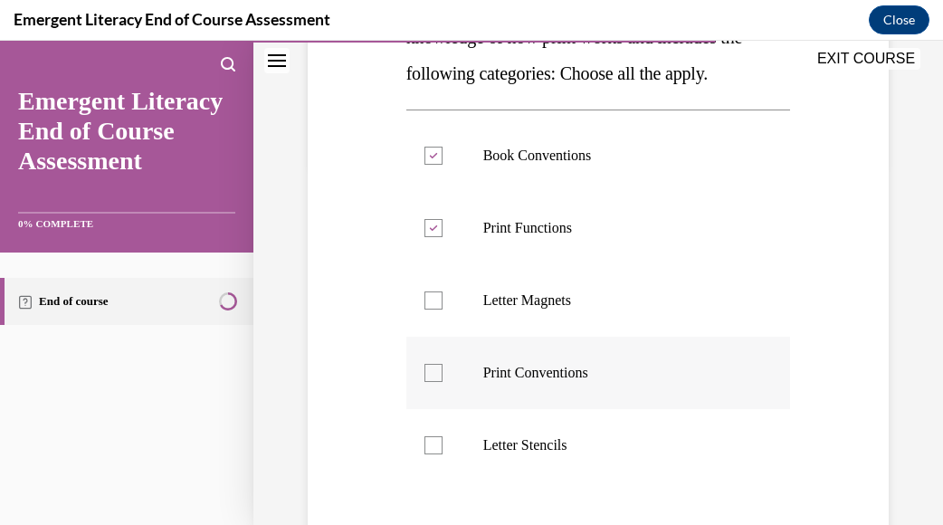
click at [420, 374] on label "Print Conventions" at bounding box center [598, 372] width 384 height 72
click at [424, 374] on input "Print Conventions" at bounding box center [433, 373] width 18 height 18
checkbox input "true"
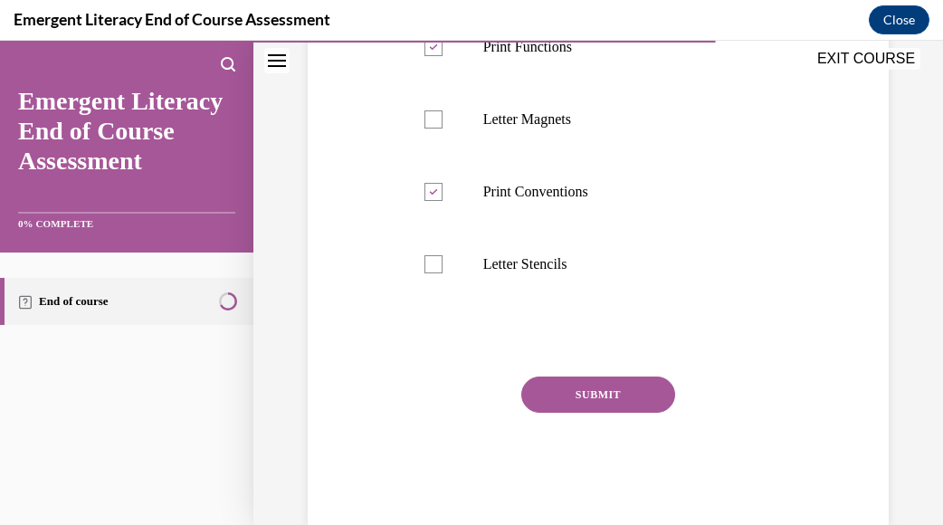
click at [555, 379] on button "SUBMIT" at bounding box center [598, 394] width 154 height 36
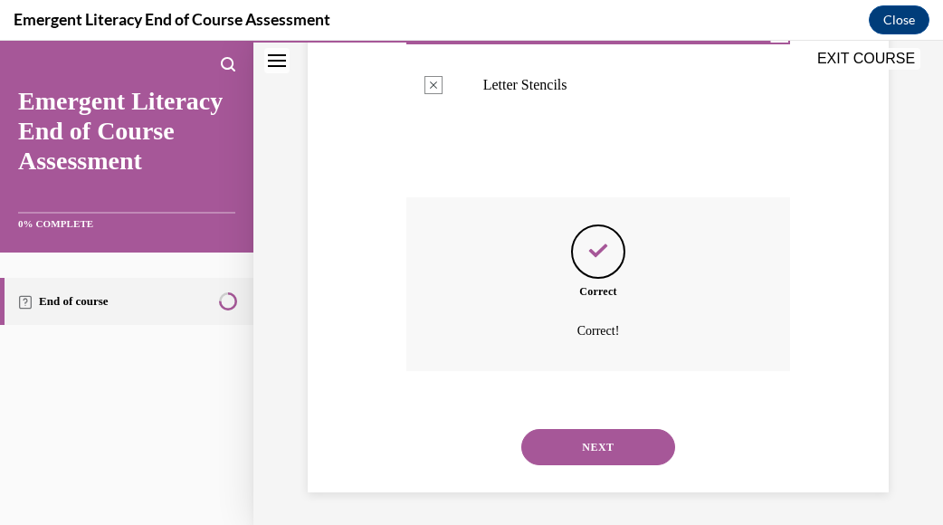
scroll to position [725, 0]
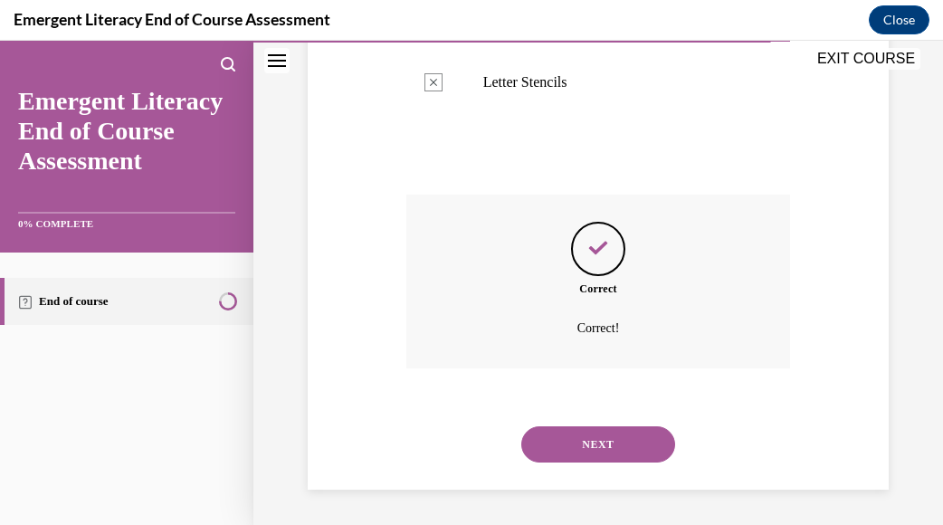
click at [583, 436] on button "NEXT" at bounding box center [598, 444] width 154 height 36
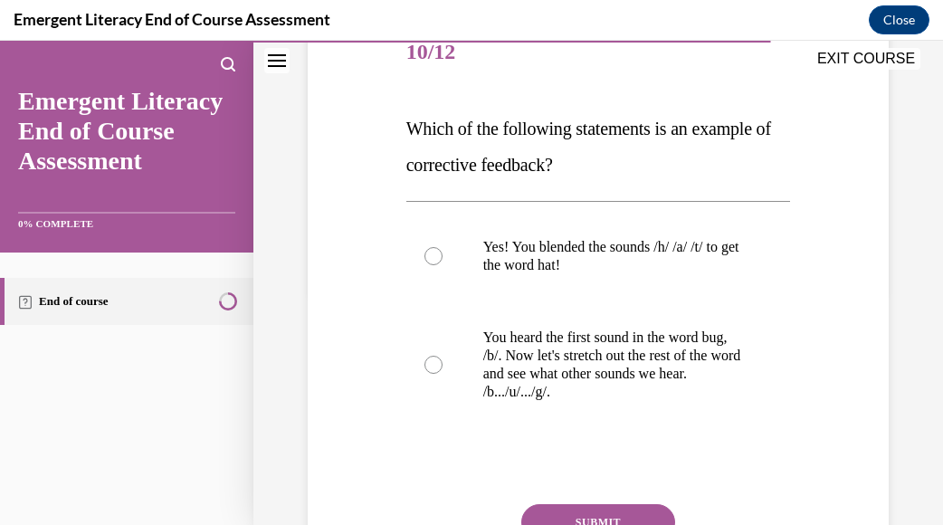
scroll to position [271, 0]
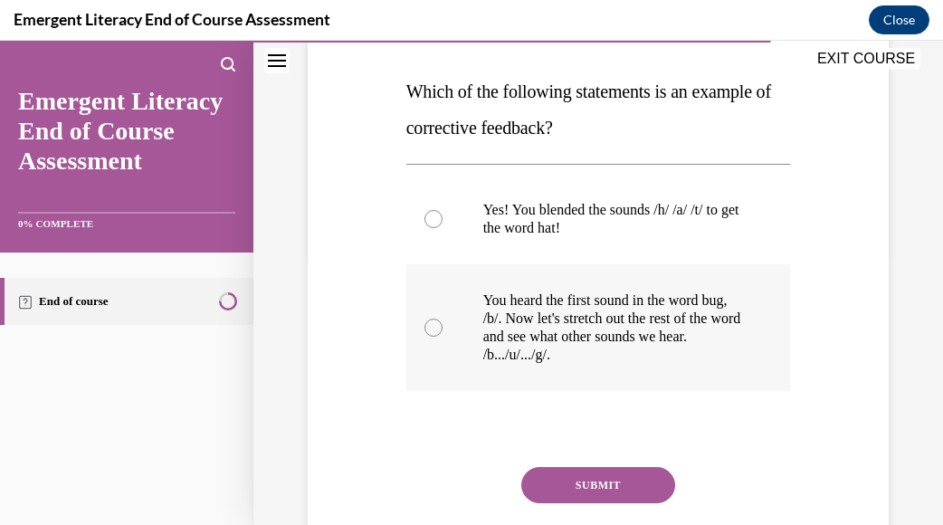
click at [424, 328] on div at bounding box center [433, 327] width 18 height 18
click at [424, 328] on input "You heard the first sound in the word bug, /b/. Now let's stretch out the rest …" at bounding box center [433, 327] width 18 height 18
radio input "true"
click at [565, 478] on button "SUBMIT" at bounding box center [598, 485] width 154 height 36
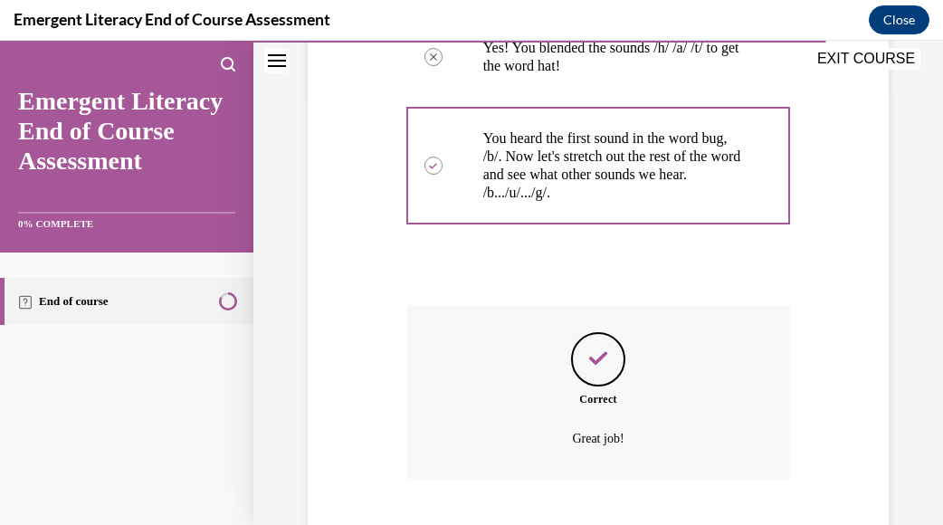
scroll to position [544, 0]
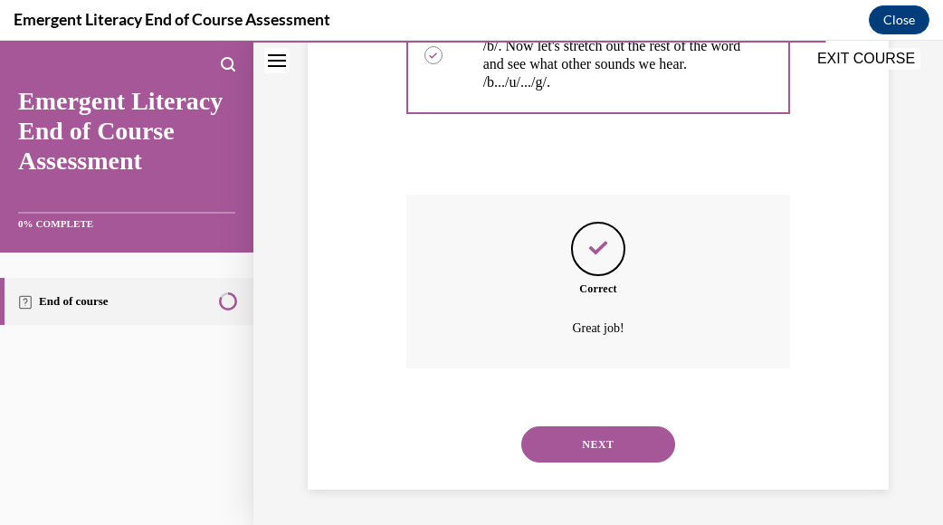
click at [537, 437] on button "NEXT" at bounding box center [598, 444] width 154 height 36
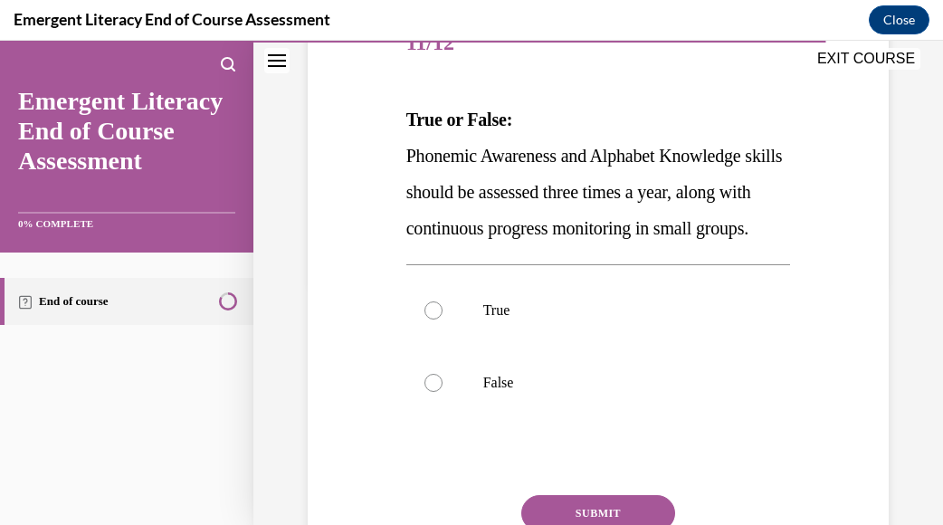
scroll to position [271, 0]
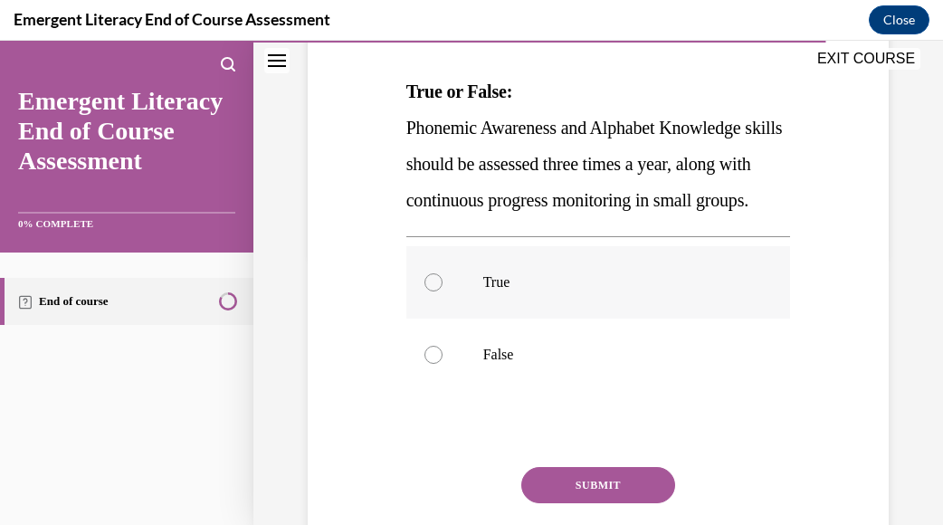
click at [427, 291] on div at bounding box center [433, 282] width 18 height 18
click at [427, 291] on input "True" at bounding box center [433, 282] width 18 height 18
radio input "true"
click at [553, 503] on button "SUBMIT" at bounding box center [598, 485] width 154 height 36
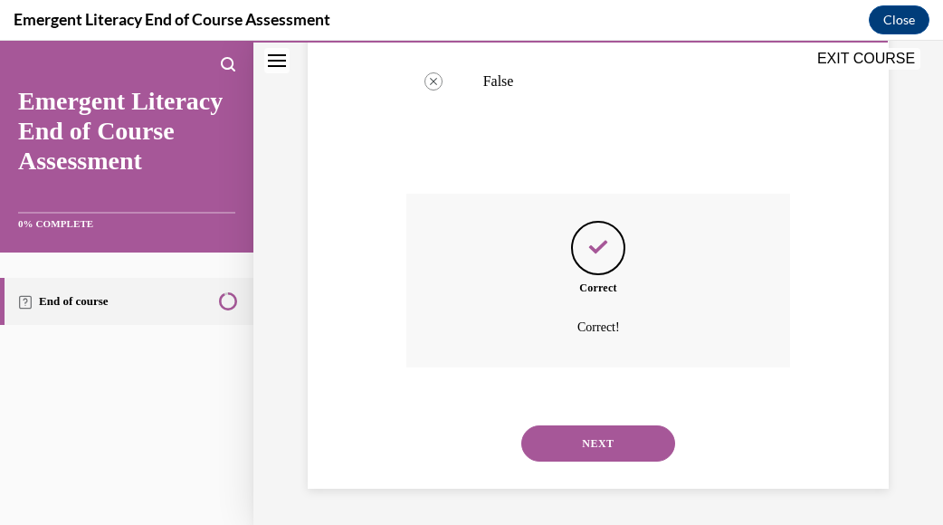
scroll to position [580, 0]
click at [603, 450] on button "NEXT" at bounding box center [598, 443] width 154 height 36
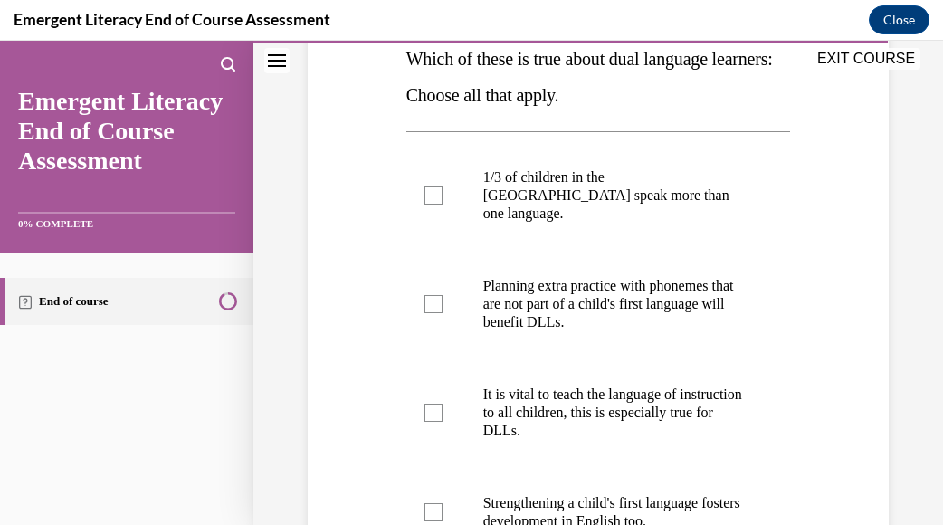
scroll to position [362, 0]
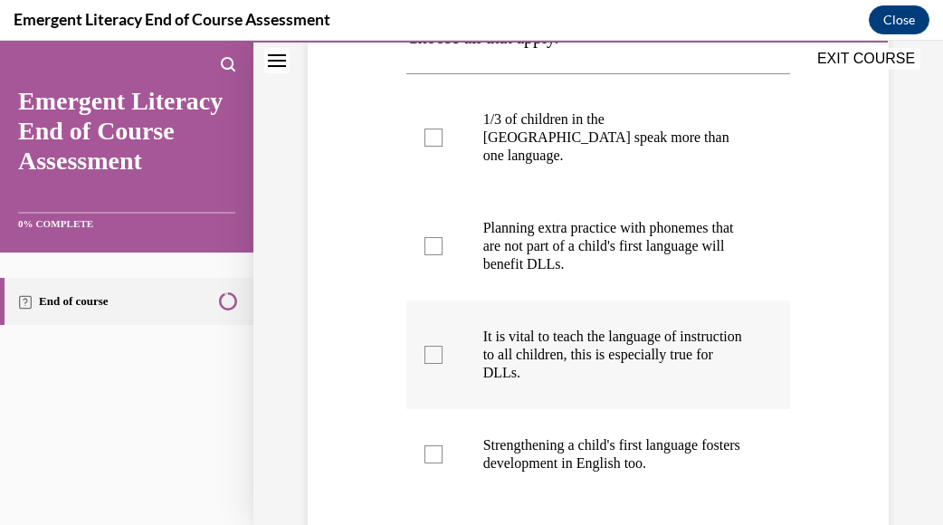
click at [438, 346] on div at bounding box center [433, 355] width 18 height 18
click at [438, 346] on input "It is vital to teach the language of instruction to all children, this is espec…" at bounding box center [433, 355] width 18 height 18
checkbox input "true"
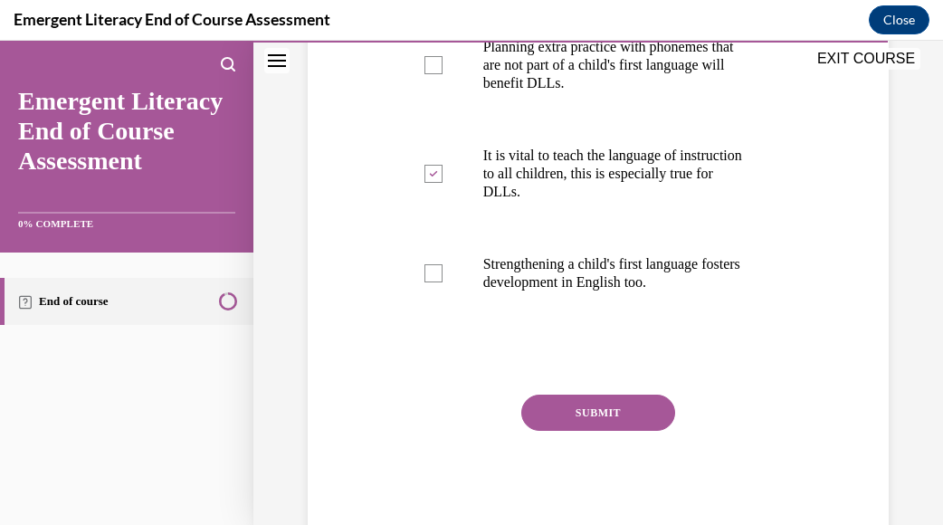
click at [575, 394] on button "SUBMIT" at bounding box center [598, 412] width 154 height 36
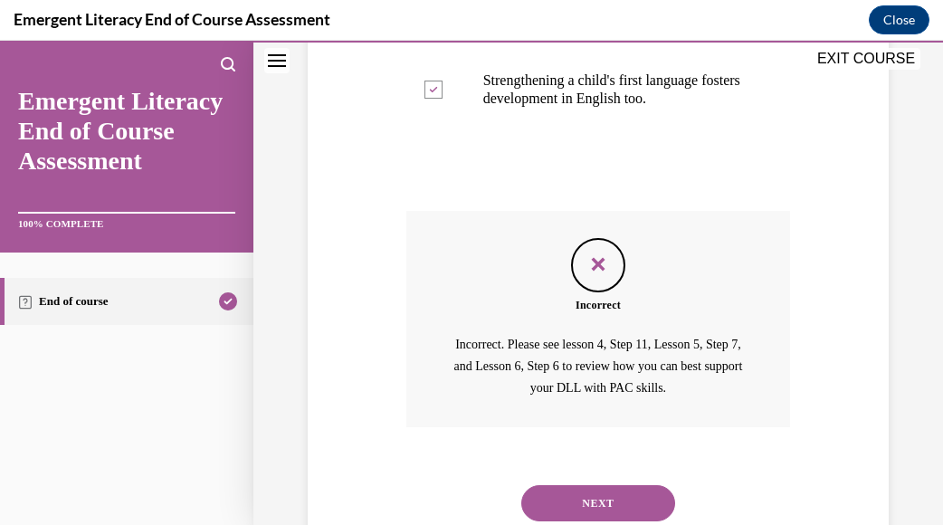
scroll to position [767, 0]
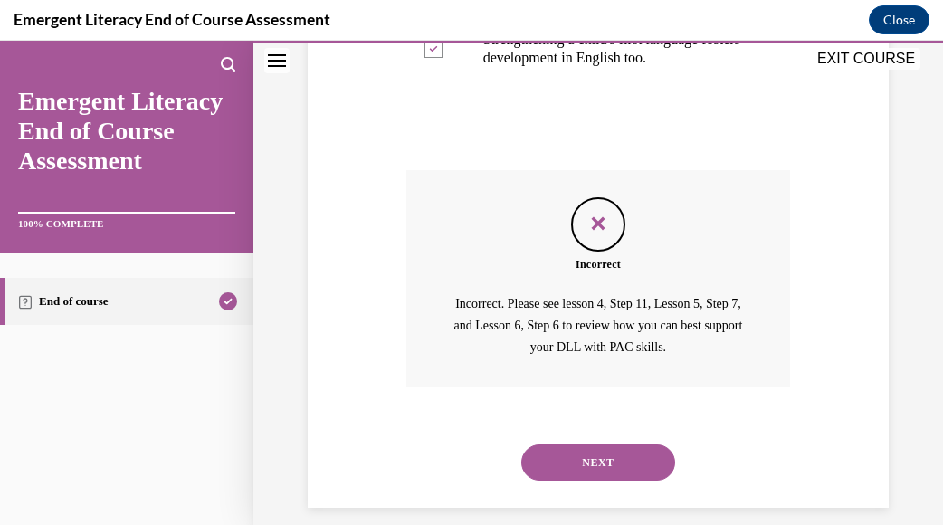
click at [575, 444] on button "NEXT" at bounding box center [598, 462] width 154 height 36
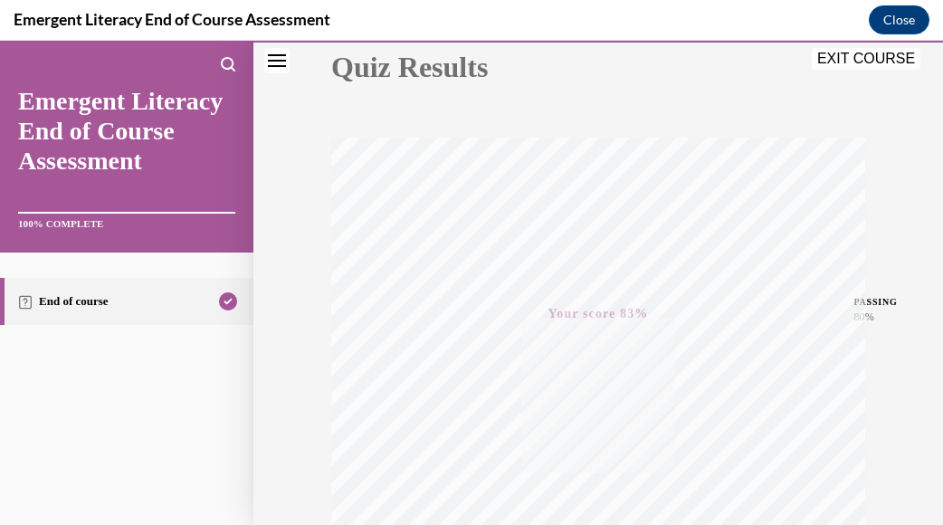
scroll to position [171, 0]
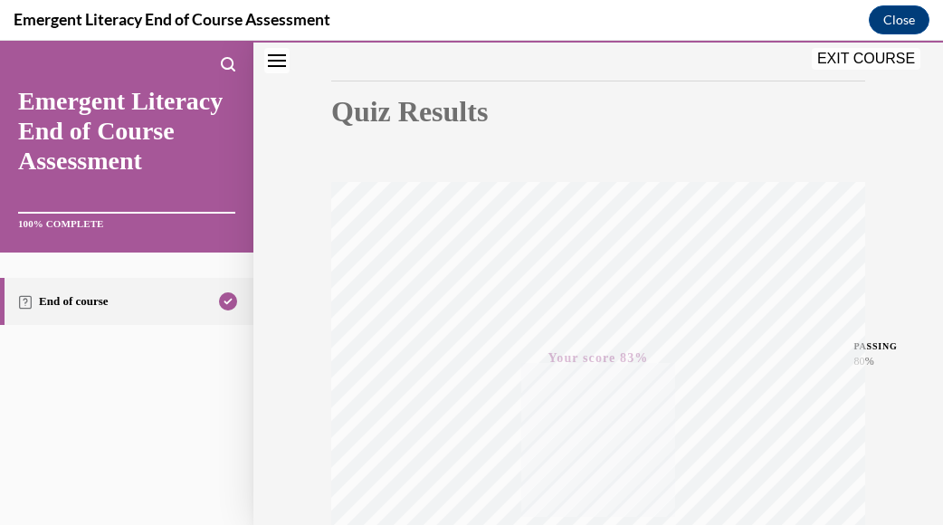
click at [837, 60] on button "EXIT COURSE" at bounding box center [865, 59] width 109 height 22
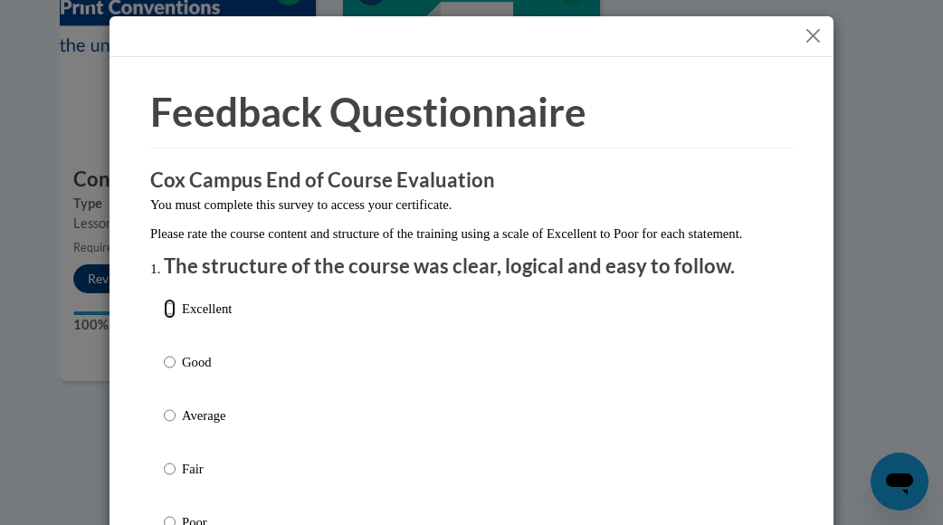
click at [164, 318] on input "Excellent" at bounding box center [170, 308] width 12 height 20
radio input "true"
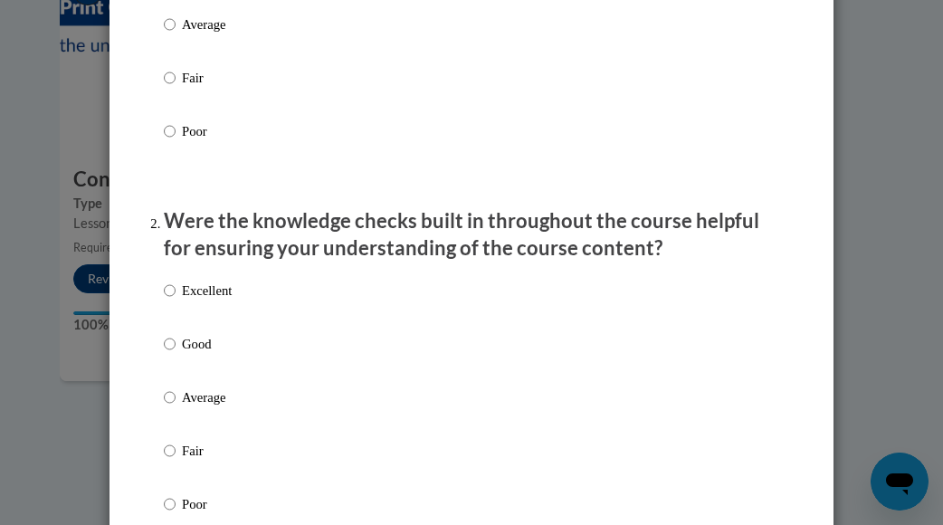
scroll to position [452, 0]
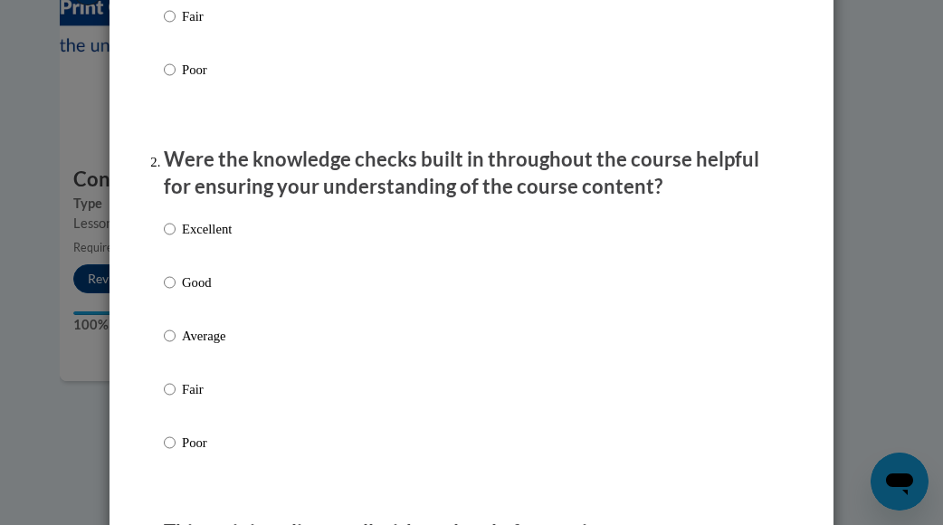
click at [164, 239] on input "Excellent" at bounding box center [170, 229] width 12 height 20
radio input "true"
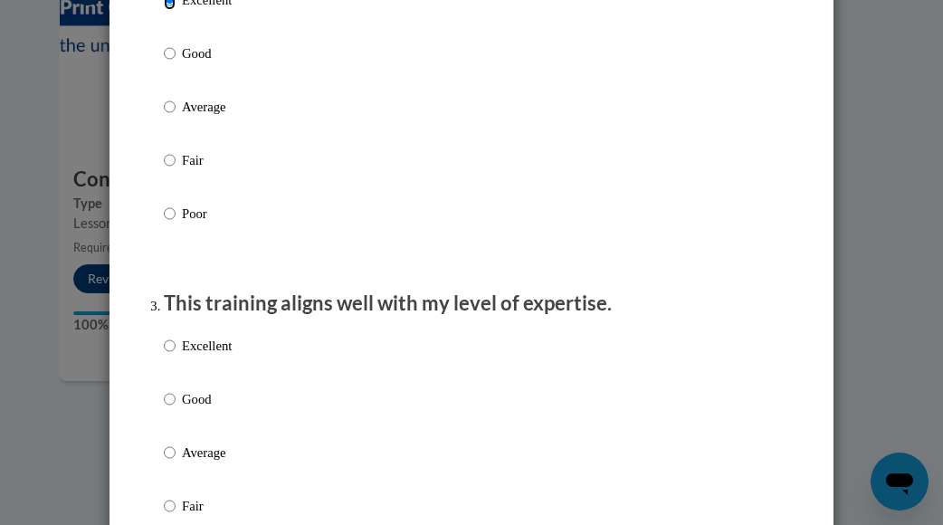
scroll to position [724, 0]
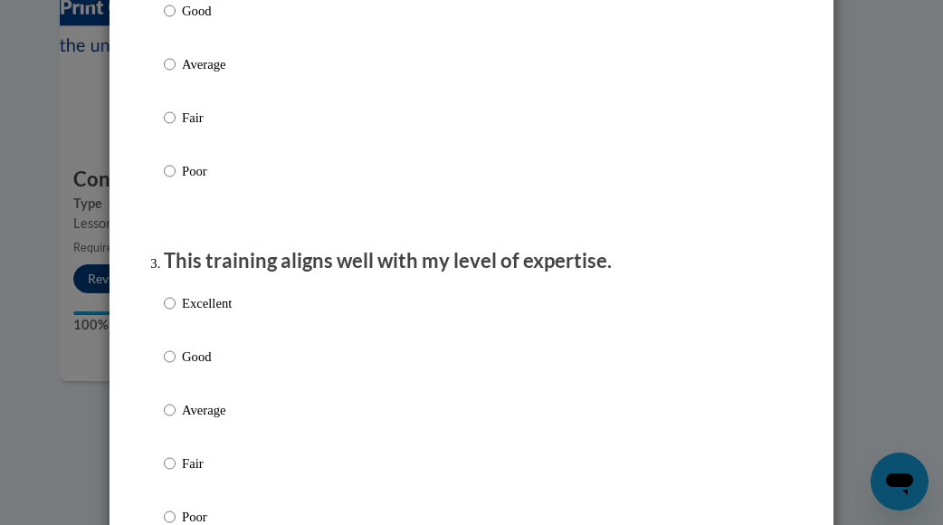
click at [167, 313] on input "Excellent" at bounding box center [170, 303] width 12 height 20
radio input "true"
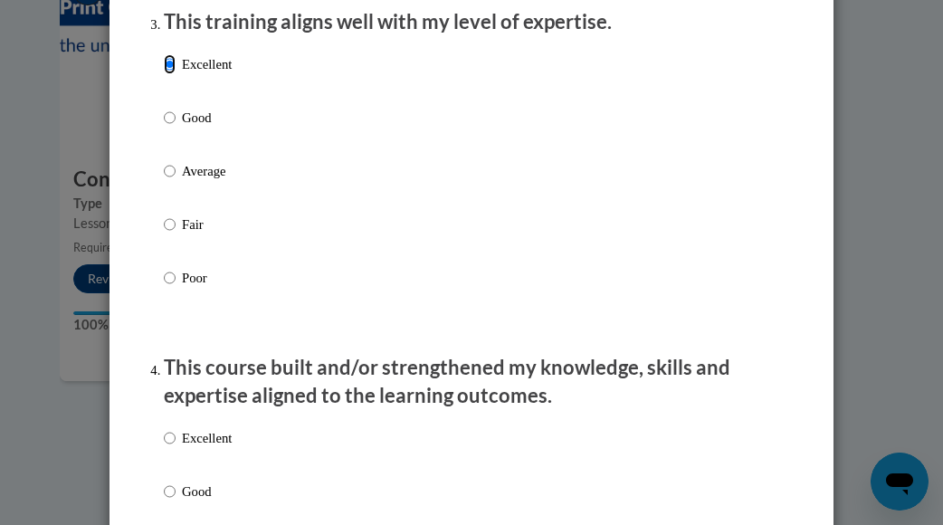
scroll to position [1085, 0]
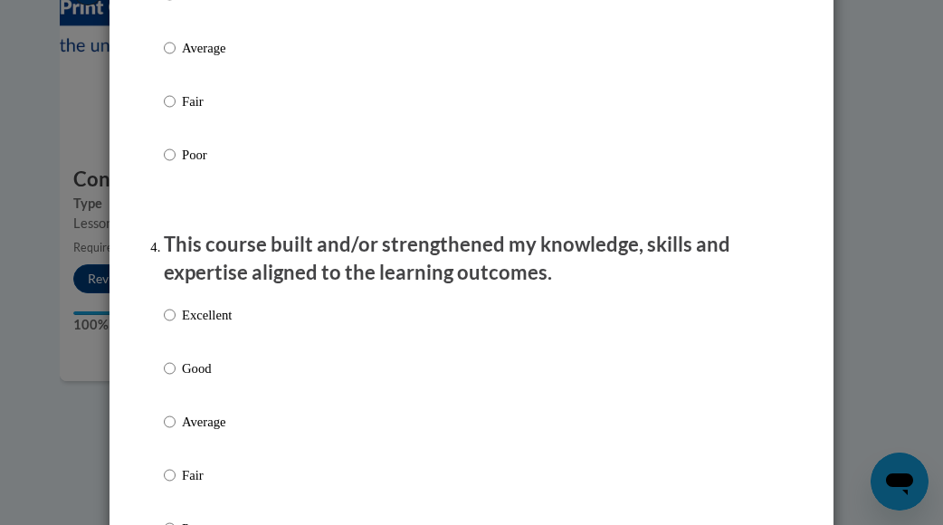
click at [172, 337] on label "Excellent" at bounding box center [198, 329] width 68 height 49
click at [172, 325] on input "Excellent" at bounding box center [170, 315] width 12 height 20
radio input "true"
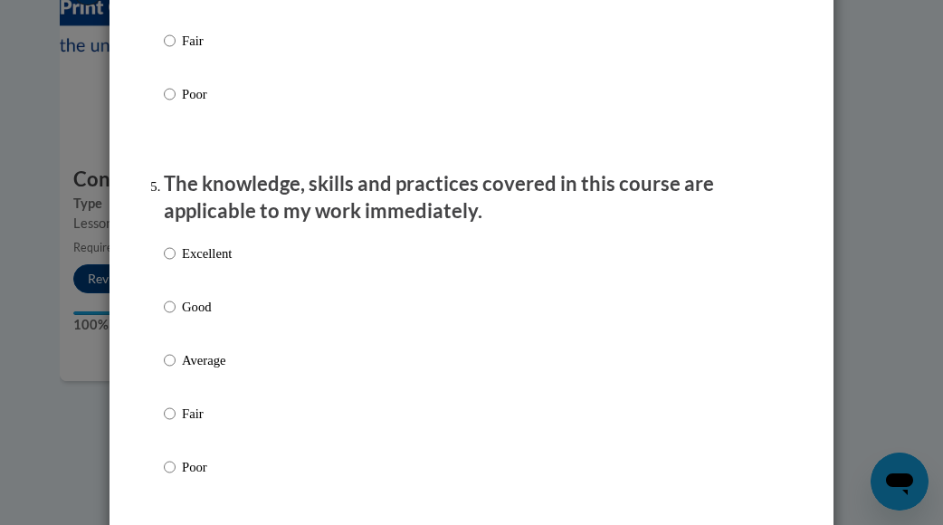
scroll to position [1538, 0]
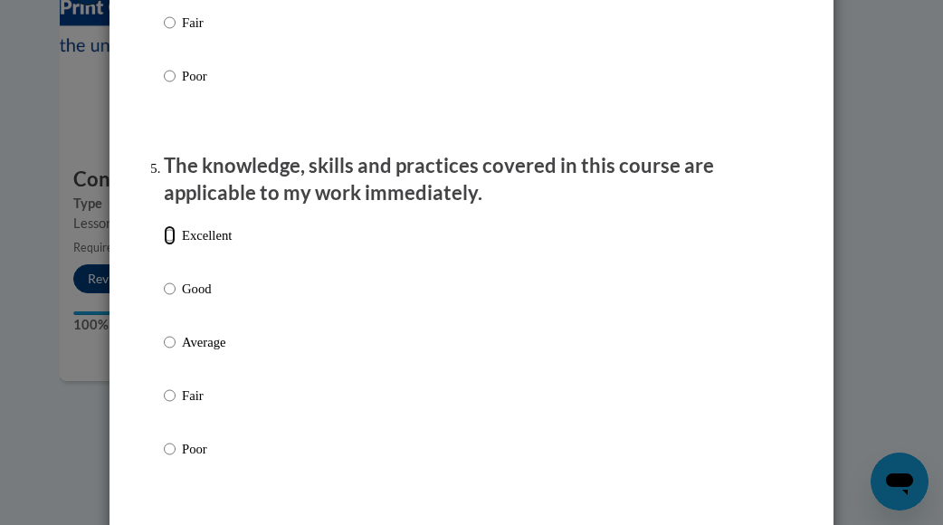
click at [164, 245] on input "Excellent" at bounding box center [170, 235] width 12 height 20
radio input "true"
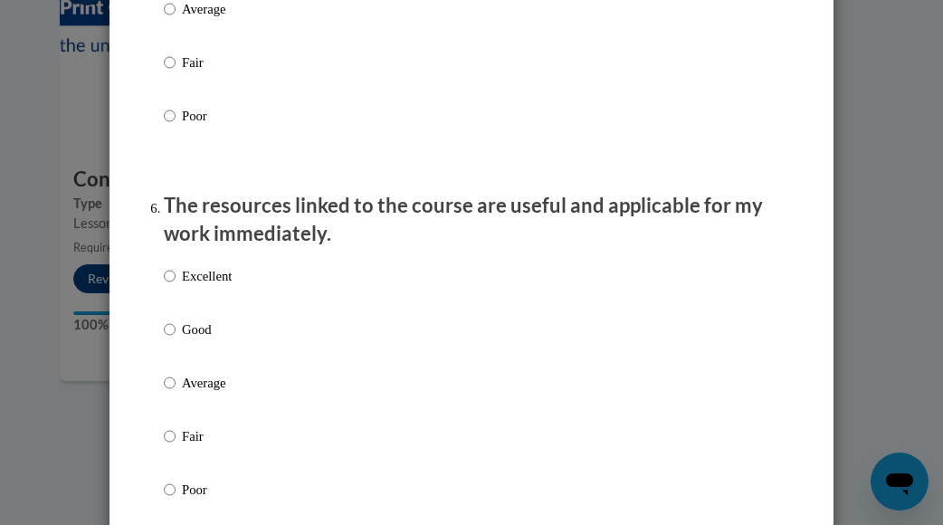
scroll to position [1899, 0]
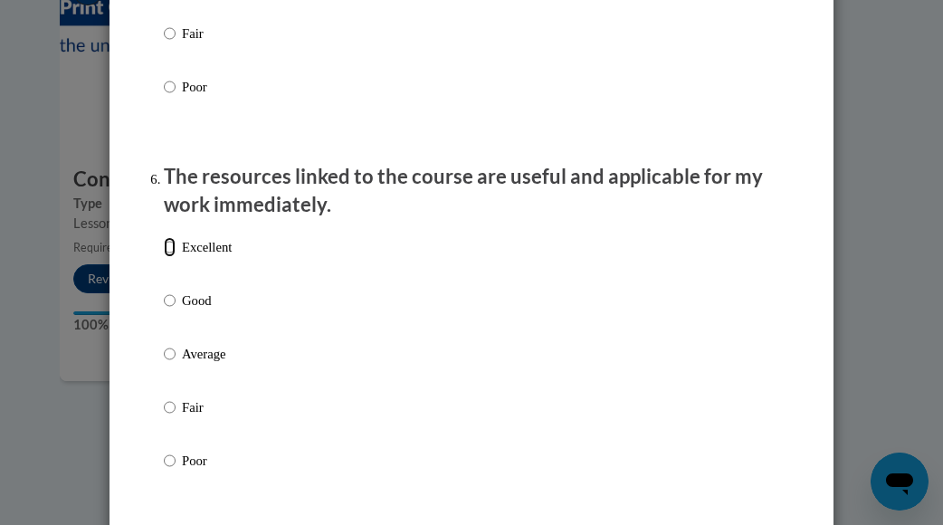
drag, startPoint x: 159, startPoint y: 265, endPoint x: 152, endPoint y: 272, distance: 10.2
click at [164, 257] on input "Excellent" at bounding box center [170, 247] width 12 height 20
radio input "true"
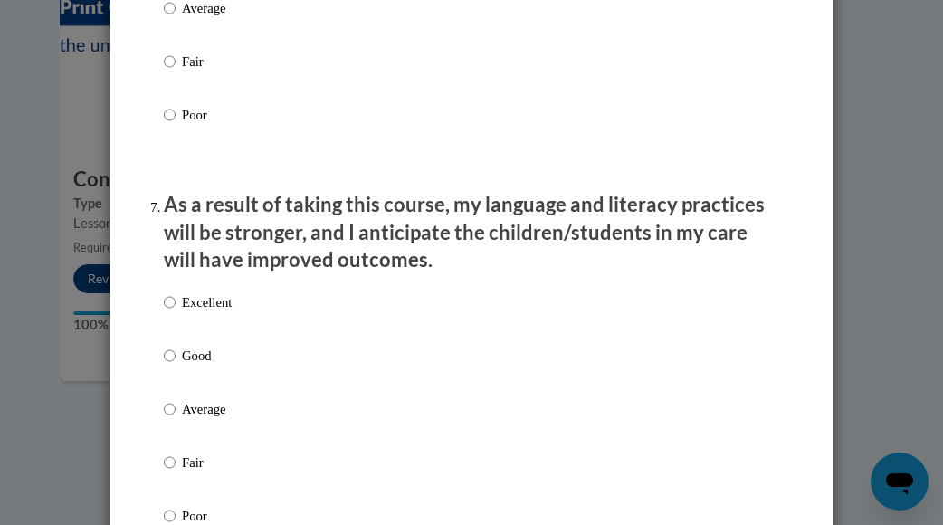
scroll to position [2261, 0]
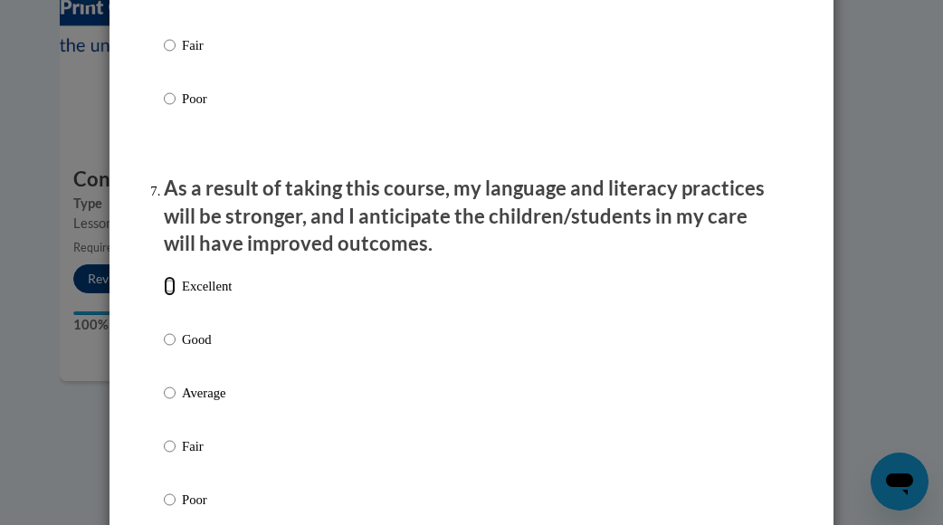
click at [164, 296] on input "Excellent" at bounding box center [170, 286] width 12 height 20
radio input "true"
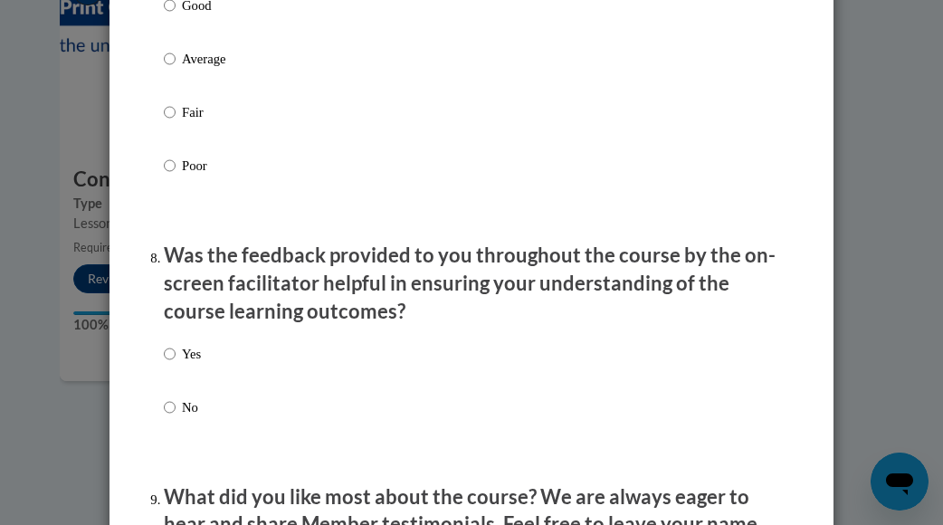
scroll to position [2623, 0]
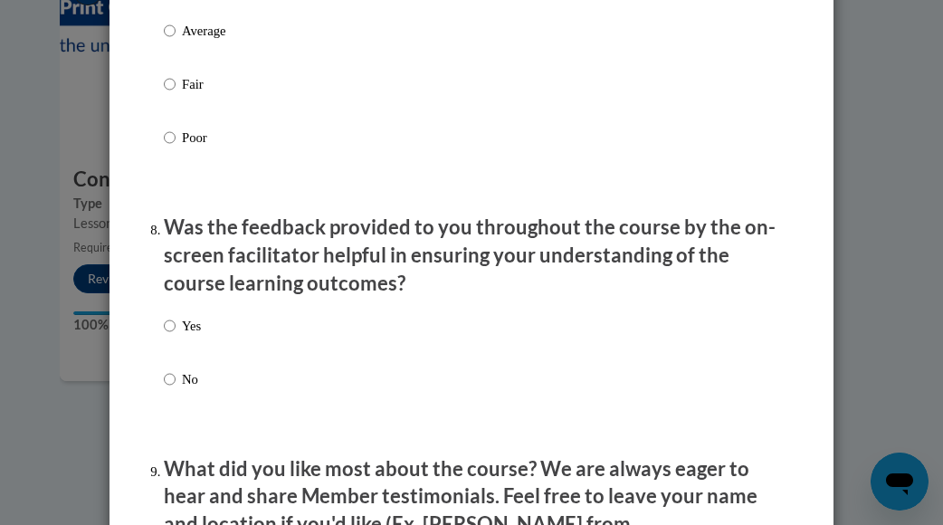
click at [164, 336] on input "Yes" at bounding box center [170, 326] width 12 height 20
radio input "true"
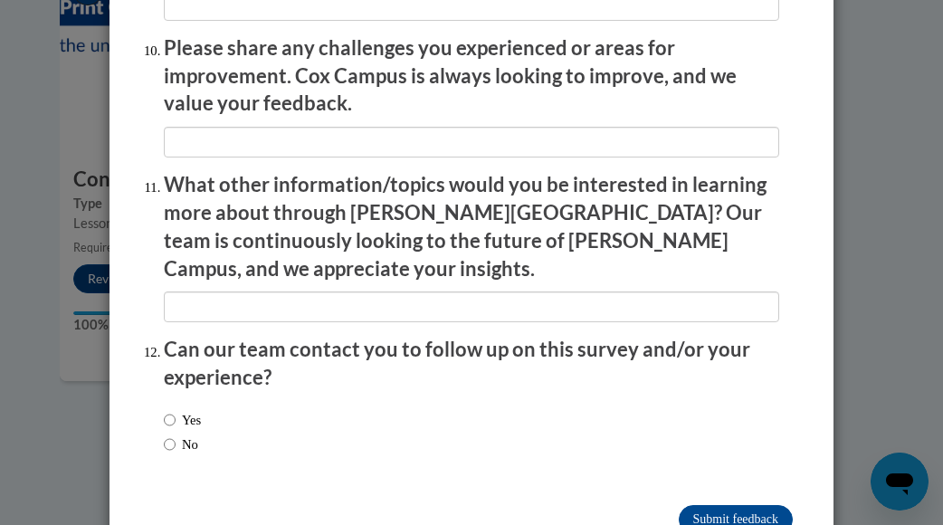
scroll to position [3236, 0]
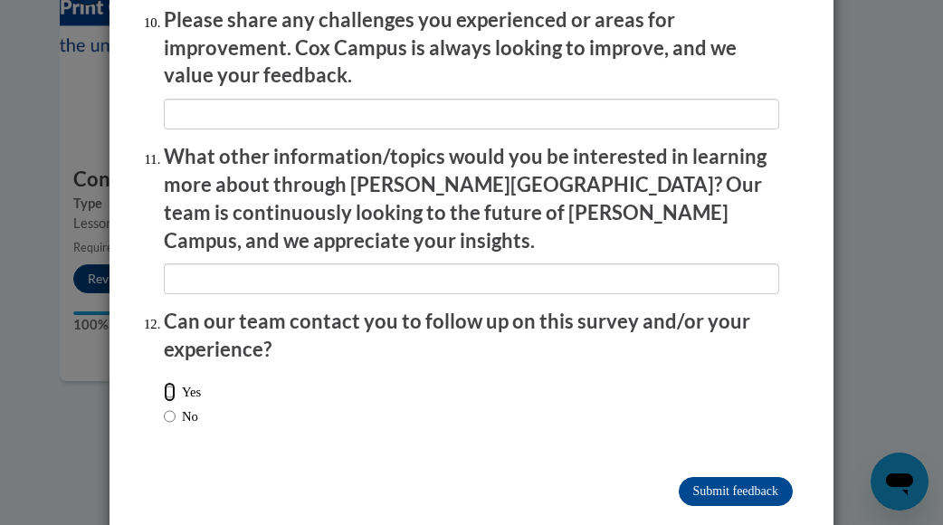
click at [164, 382] on input "Yes" at bounding box center [170, 392] width 12 height 20
radio input "true"
click at [696, 477] on input "Submit feedback" at bounding box center [735, 491] width 114 height 29
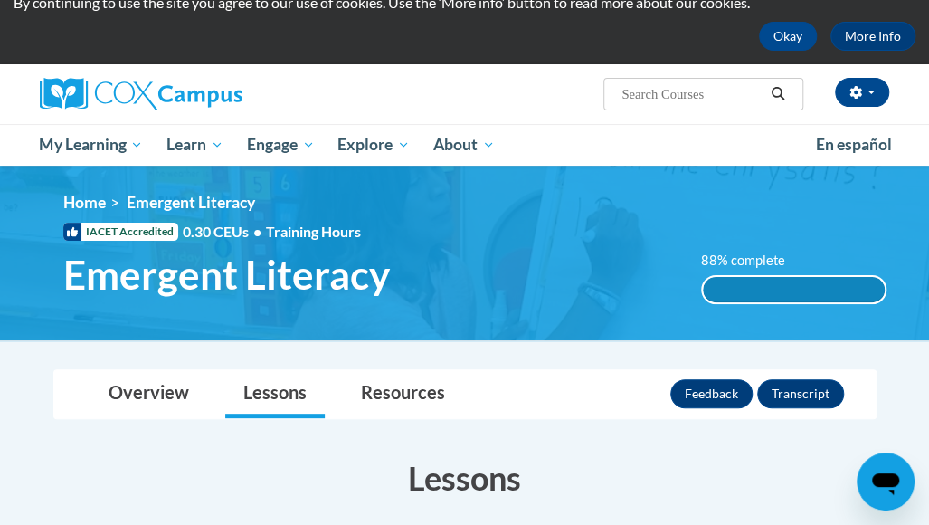
scroll to position [45, 0]
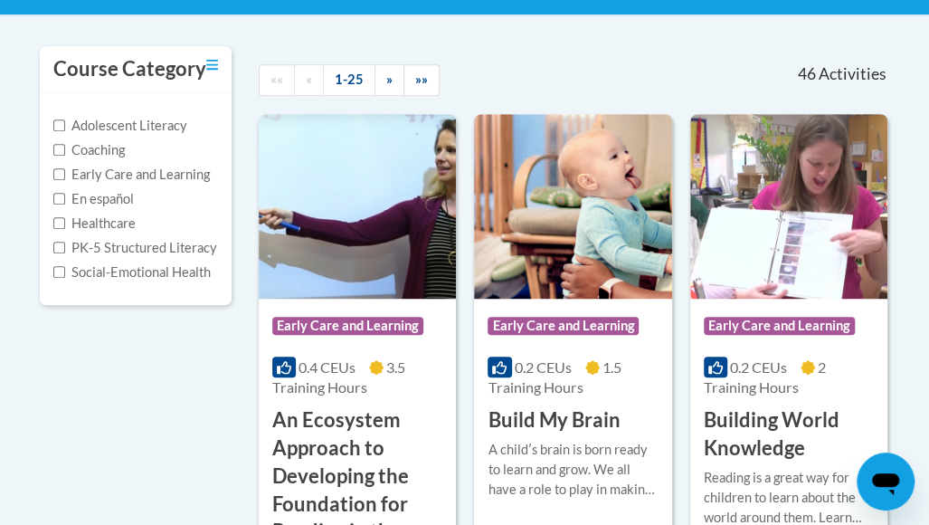
scroll to position [271, 0]
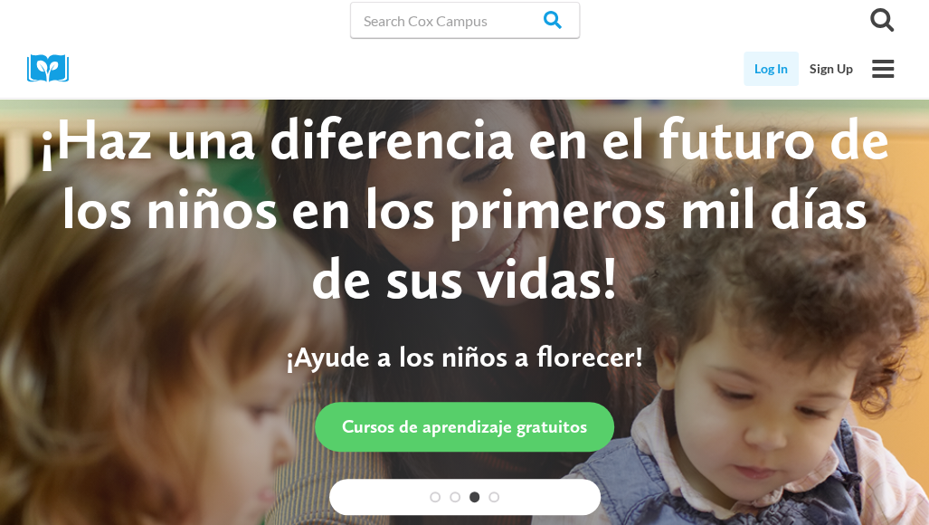
click at [756, 73] on link "Log In" at bounding box center [771, 69] width 55 height 34
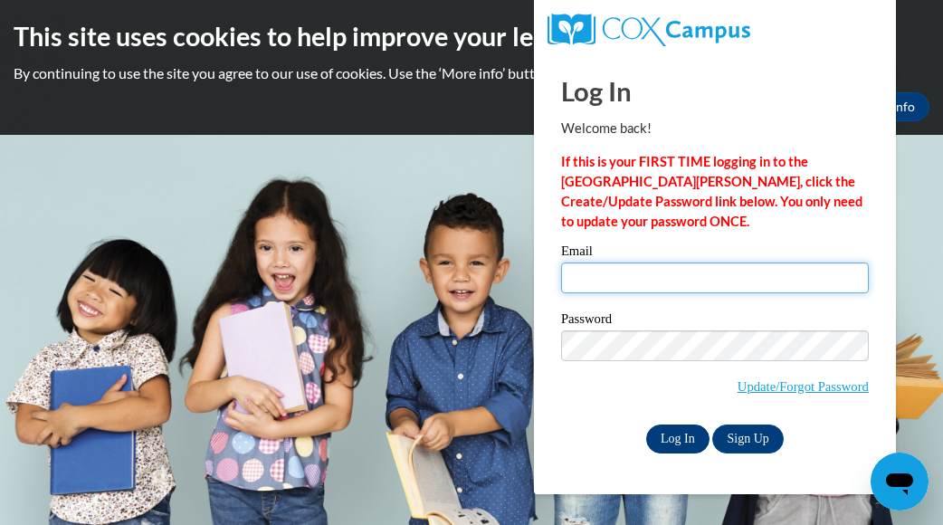
type input "Kwilder@mvcdc.org"
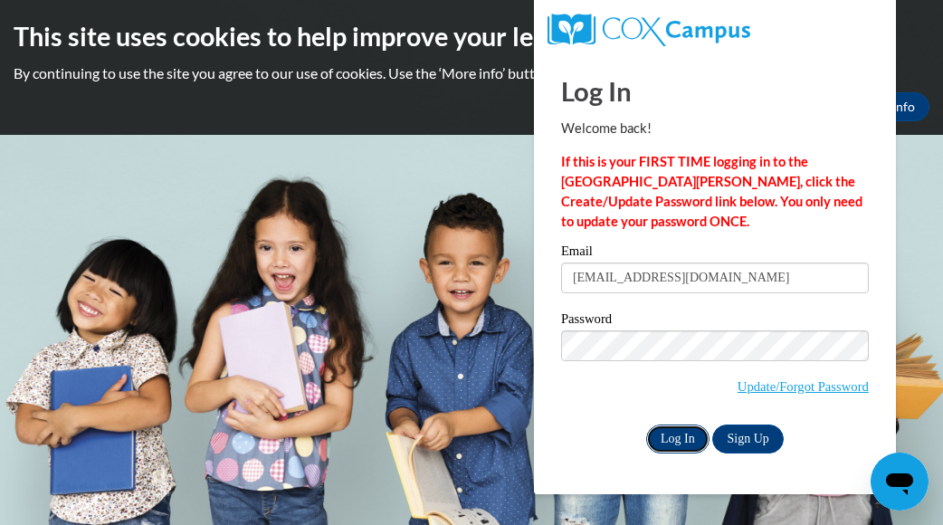
click at [675, 432] on input "Log In" at bounding box center [677, 438] width 63 height 29
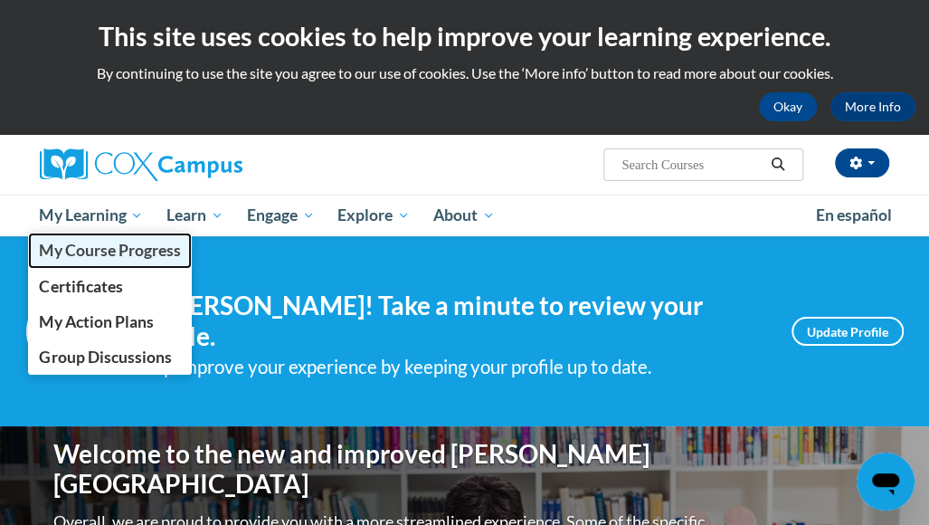
click at [84, 256] on span "My Course Progress" at bounding box center [109, 250] width 141 height 19
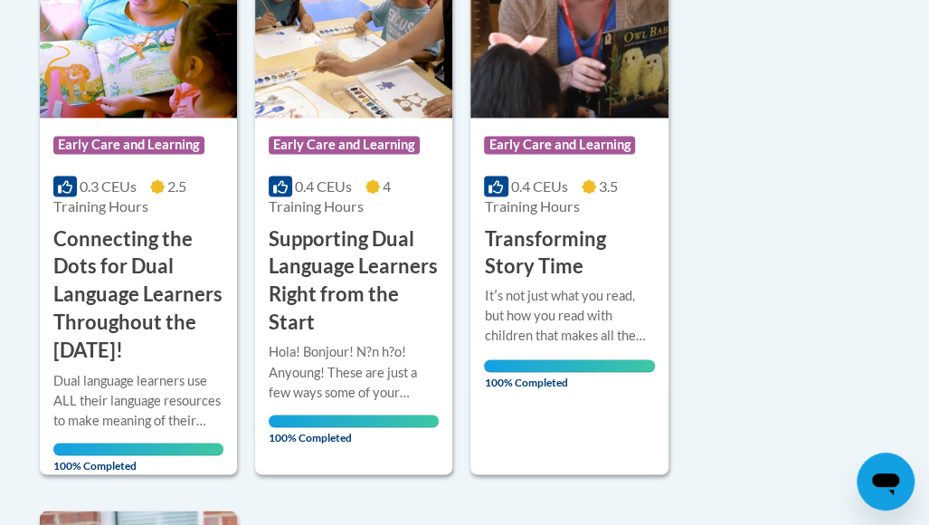
scroll to position [1085, 0]
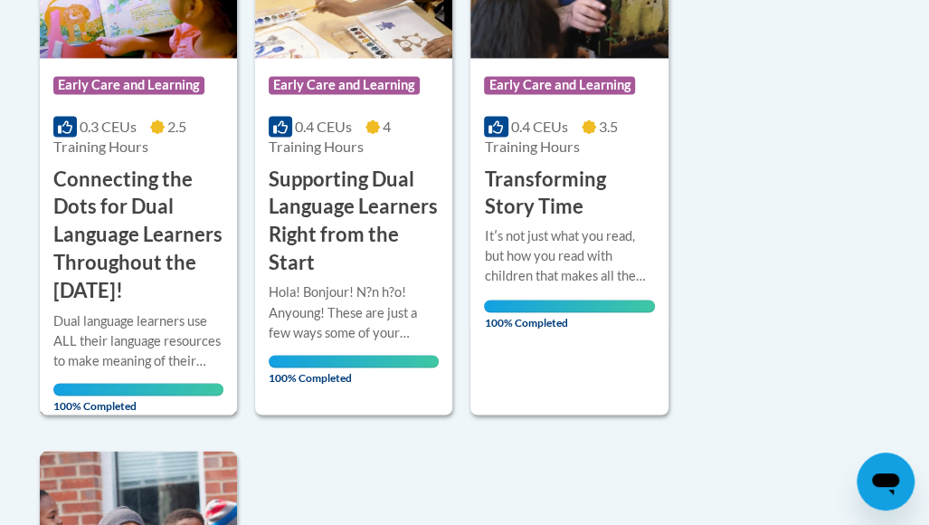
click at [137, 230] on h3 "Connecting the Dots for Dual Language Learners Throughout the Preschool Day!" at bounding box center [138, 235] width 170 height 139
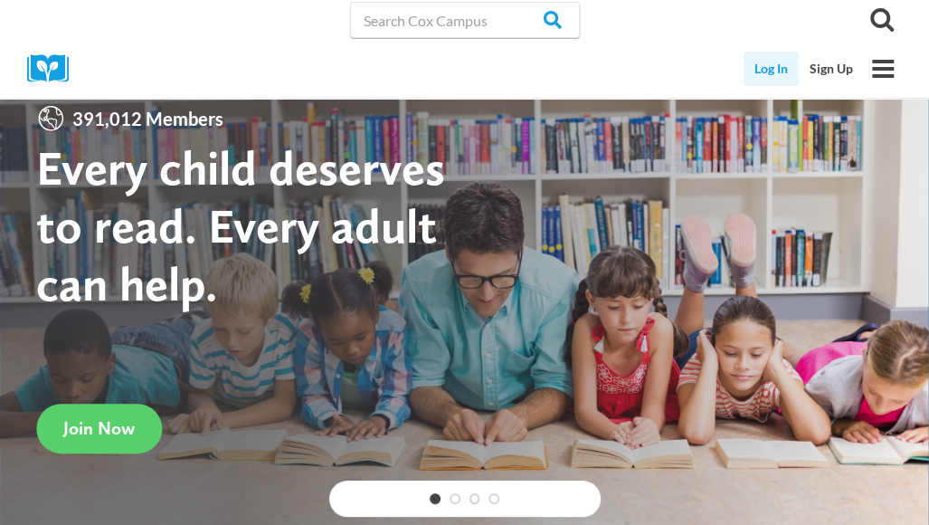
click at [763, 67] on link "Log In" at bounding box center [771, 69] width 55 height 34
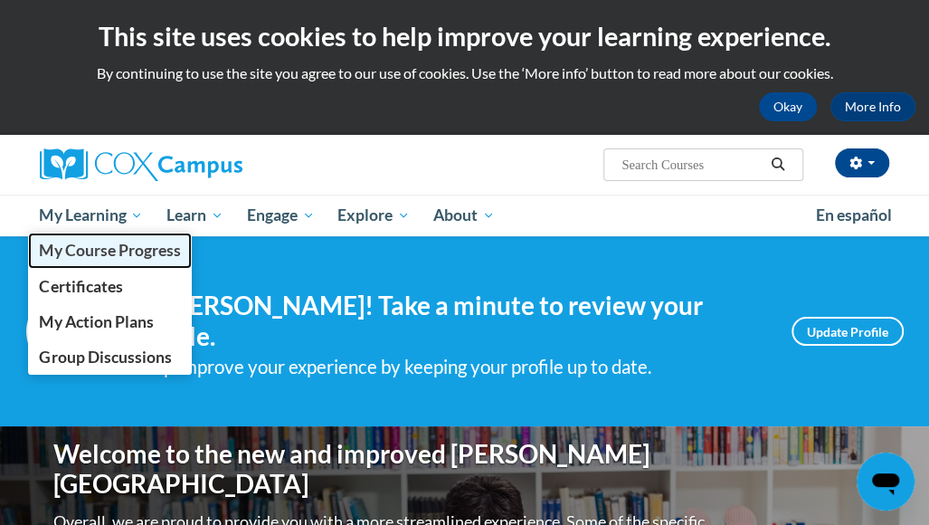
click at [87, 252] on span "My Course Progress" at bounding box center [109, 250] width 141 height 19
